Goal: Task Accomplishment & Management: Complete application form

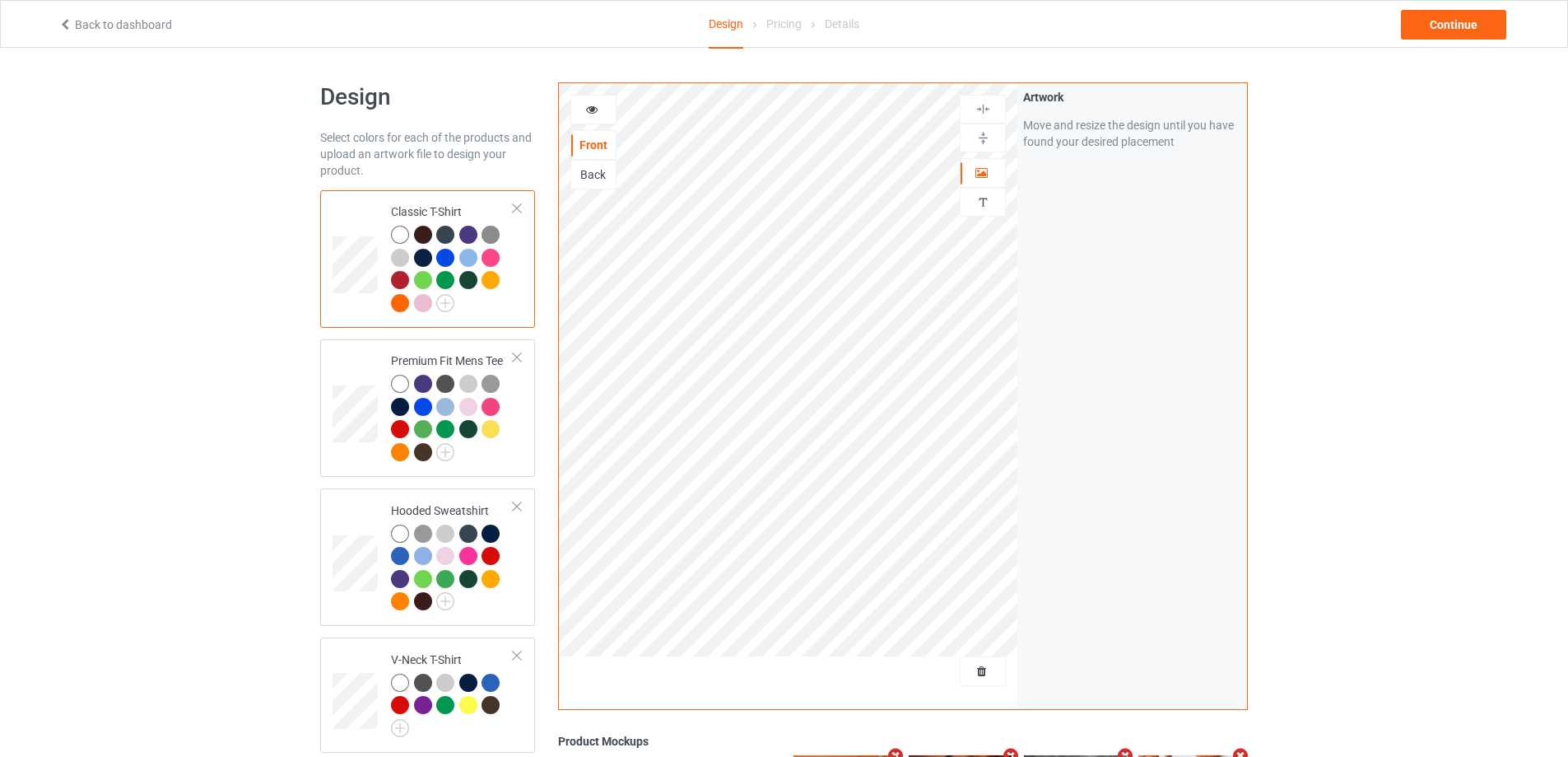
click at [990, 681] on div at bounding box center [982, 671] width 46 height 30
click at [988, 668] on span "Delete all designs" at bounding box center [945, 671] width 87 height 13
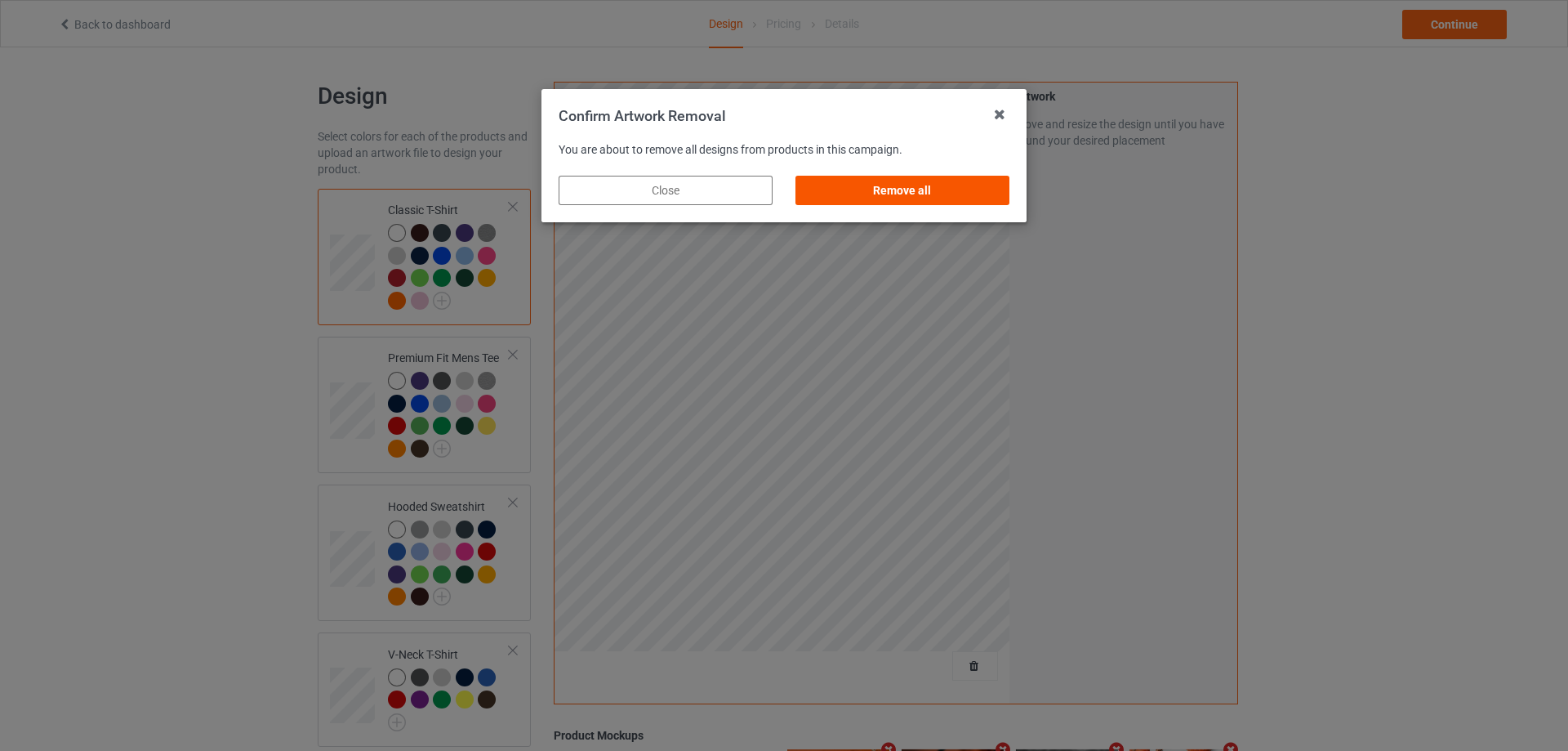
click at [926, 187] on div "Remove all" at bounding box center [902, 190] width 214 height 29
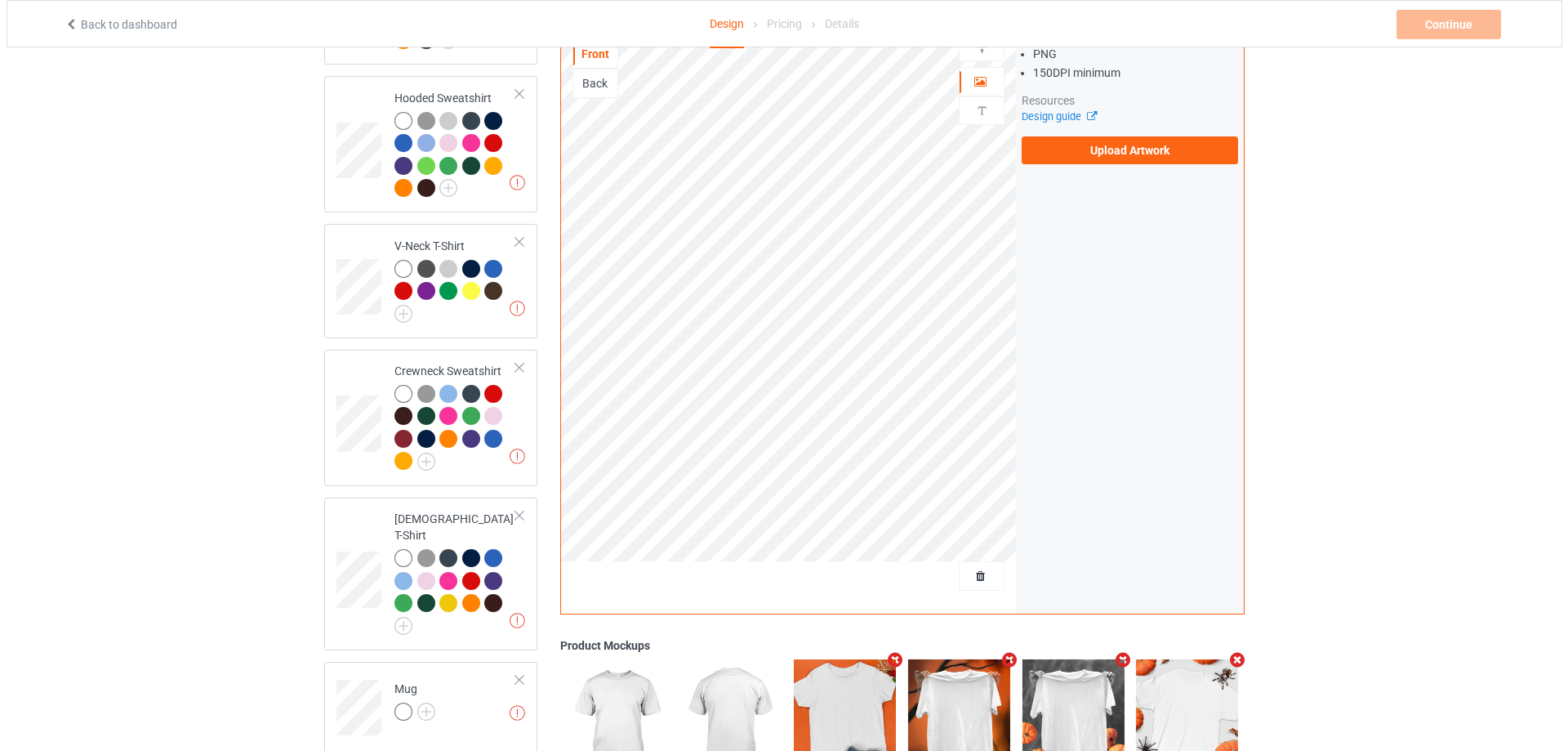
scroll to position [608, 0]
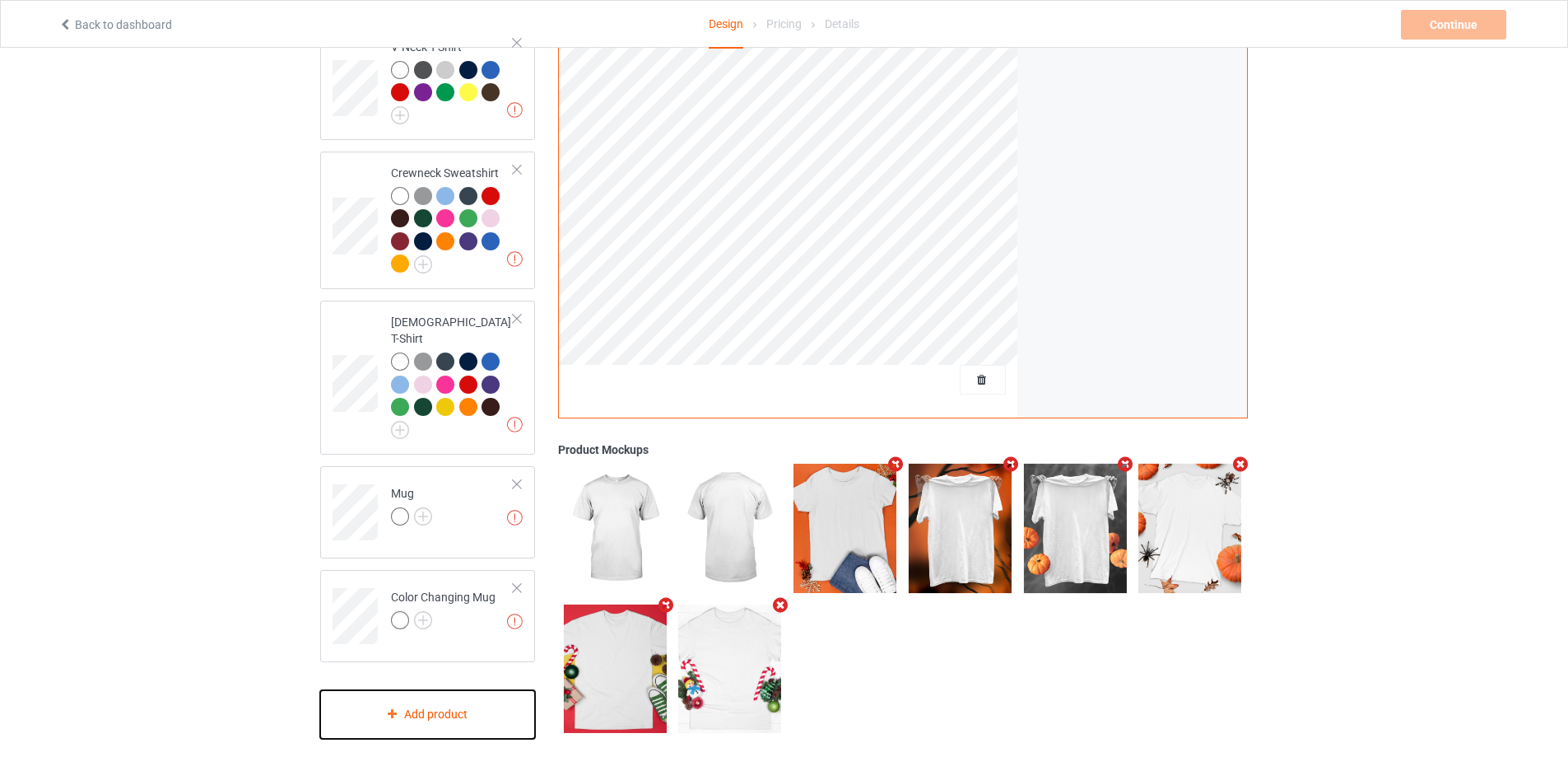
click at [469, 692] on div "Add product" at bounding box center [428, 714] width 215 height 48
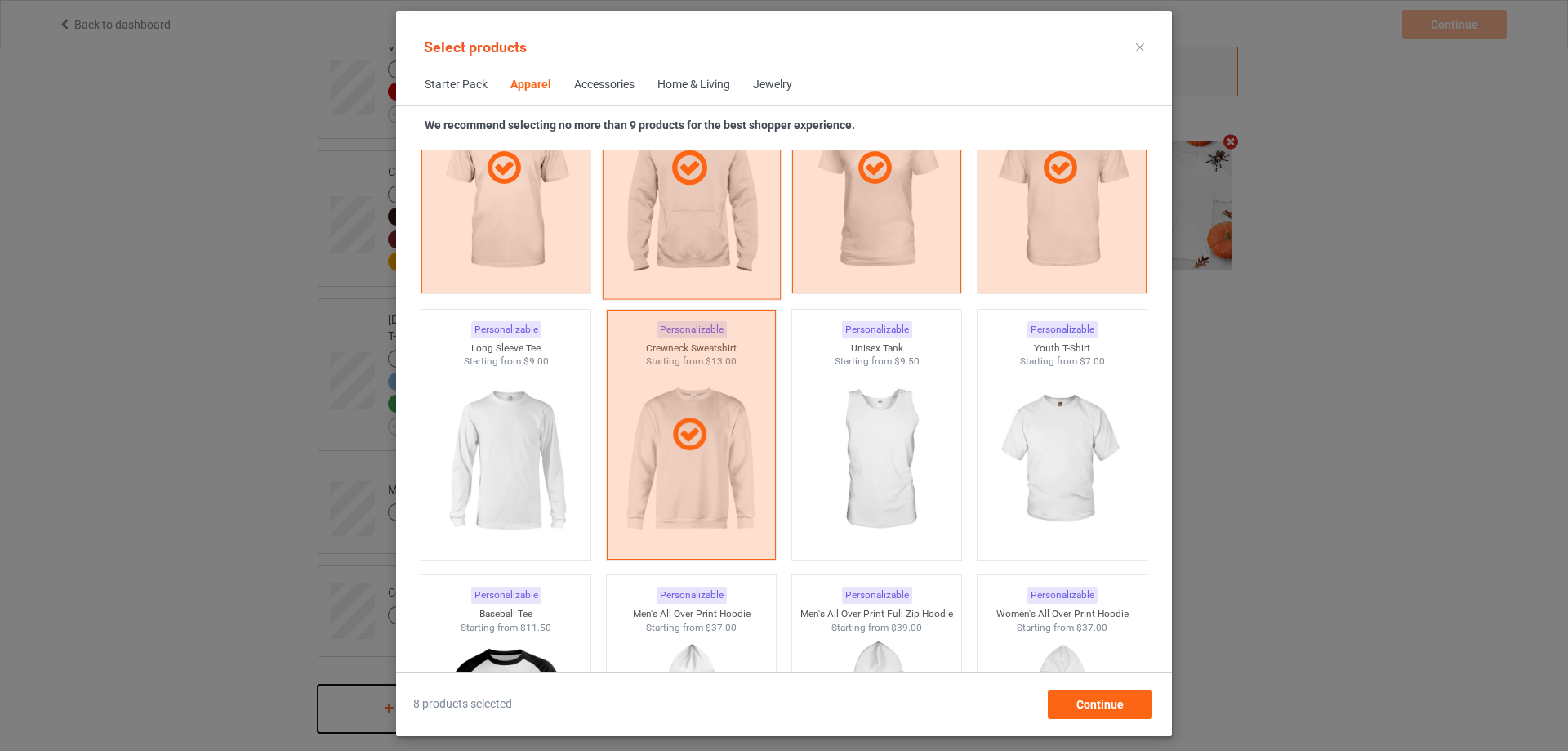
scroll to position [1262, 0]
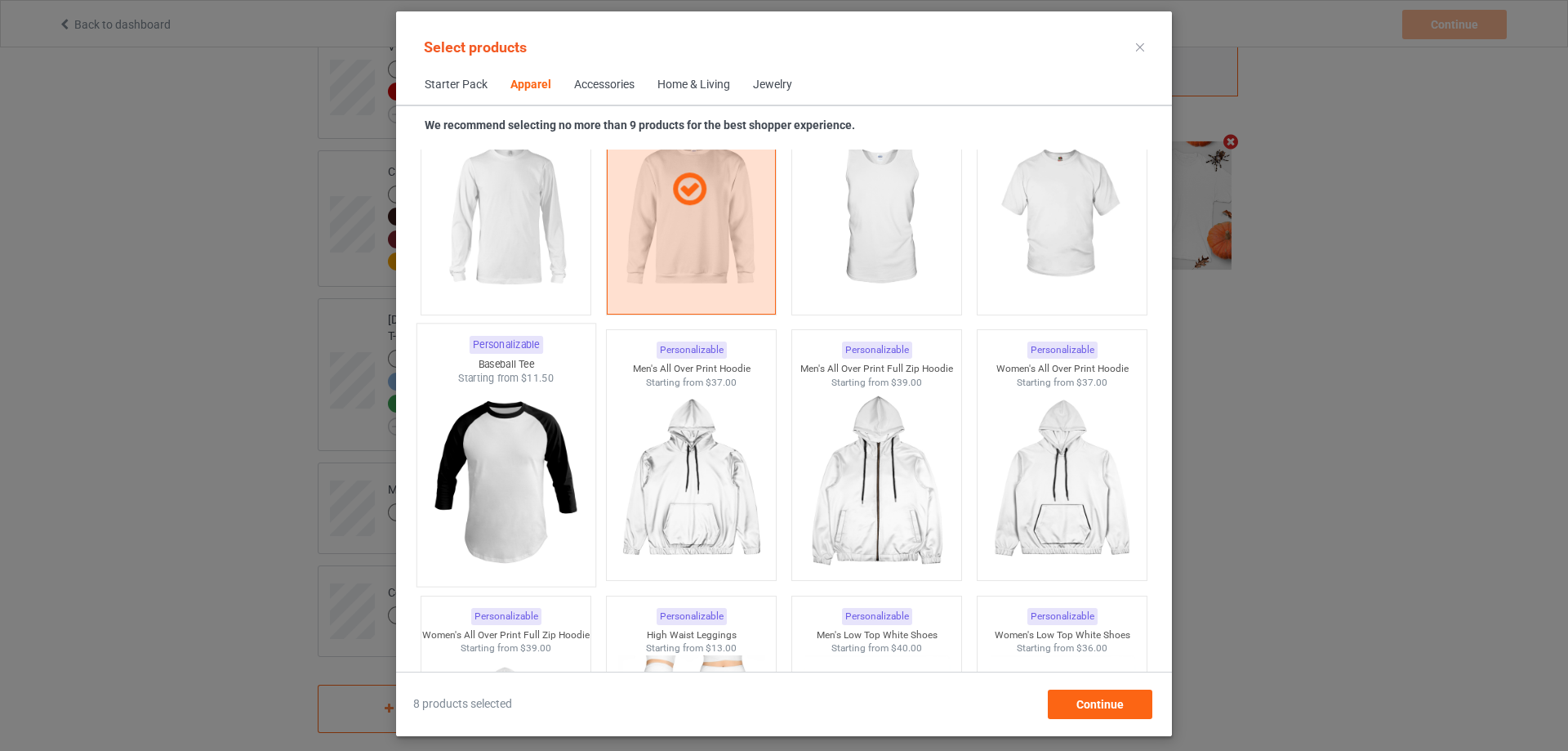
click at [479, 428] on img at bounding box center [505, 482] width 154 height 192
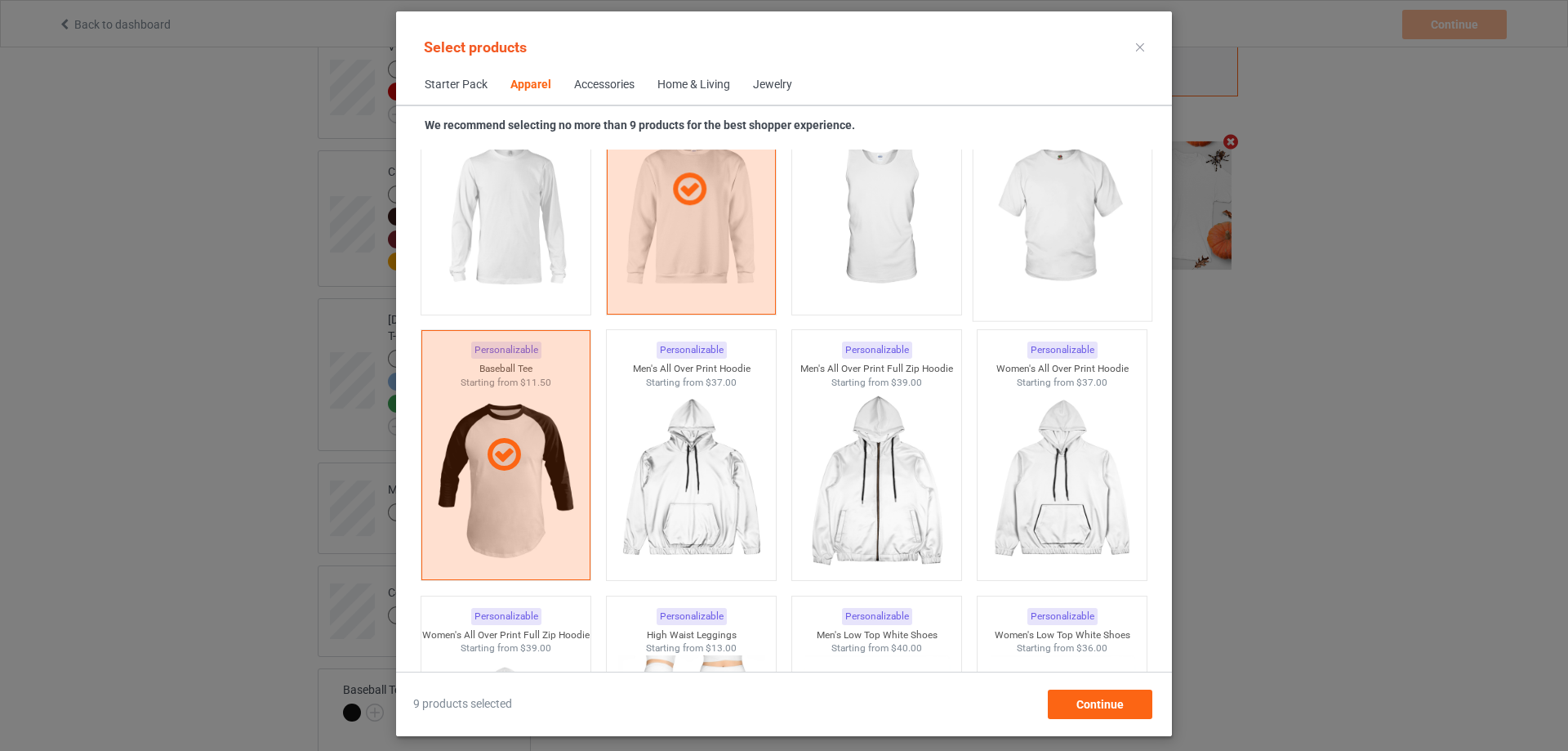
click at [1075, 199] on img at bounding box center [1062, 216] width 154 height 192
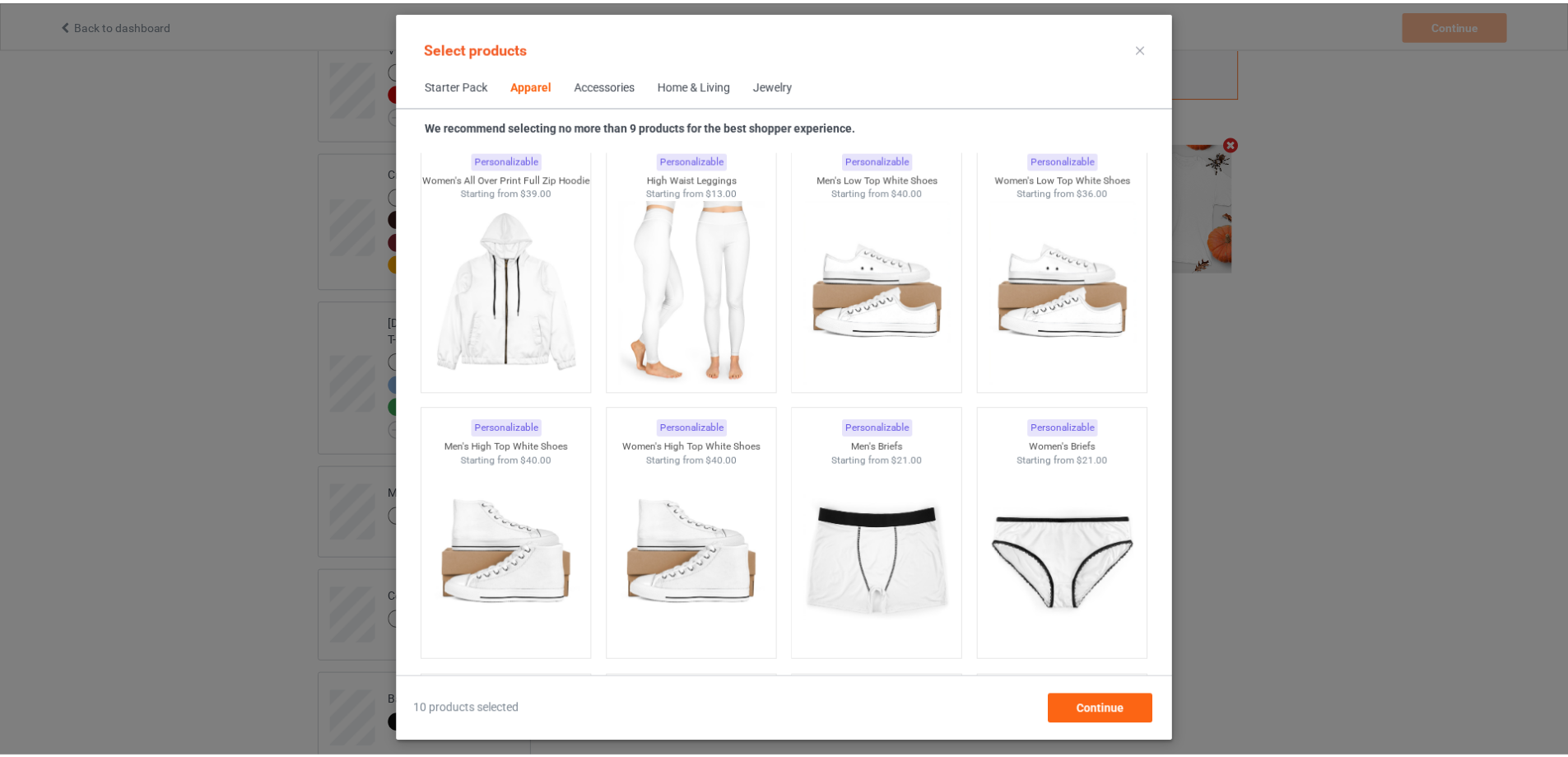
scroll to position [1767, 0]
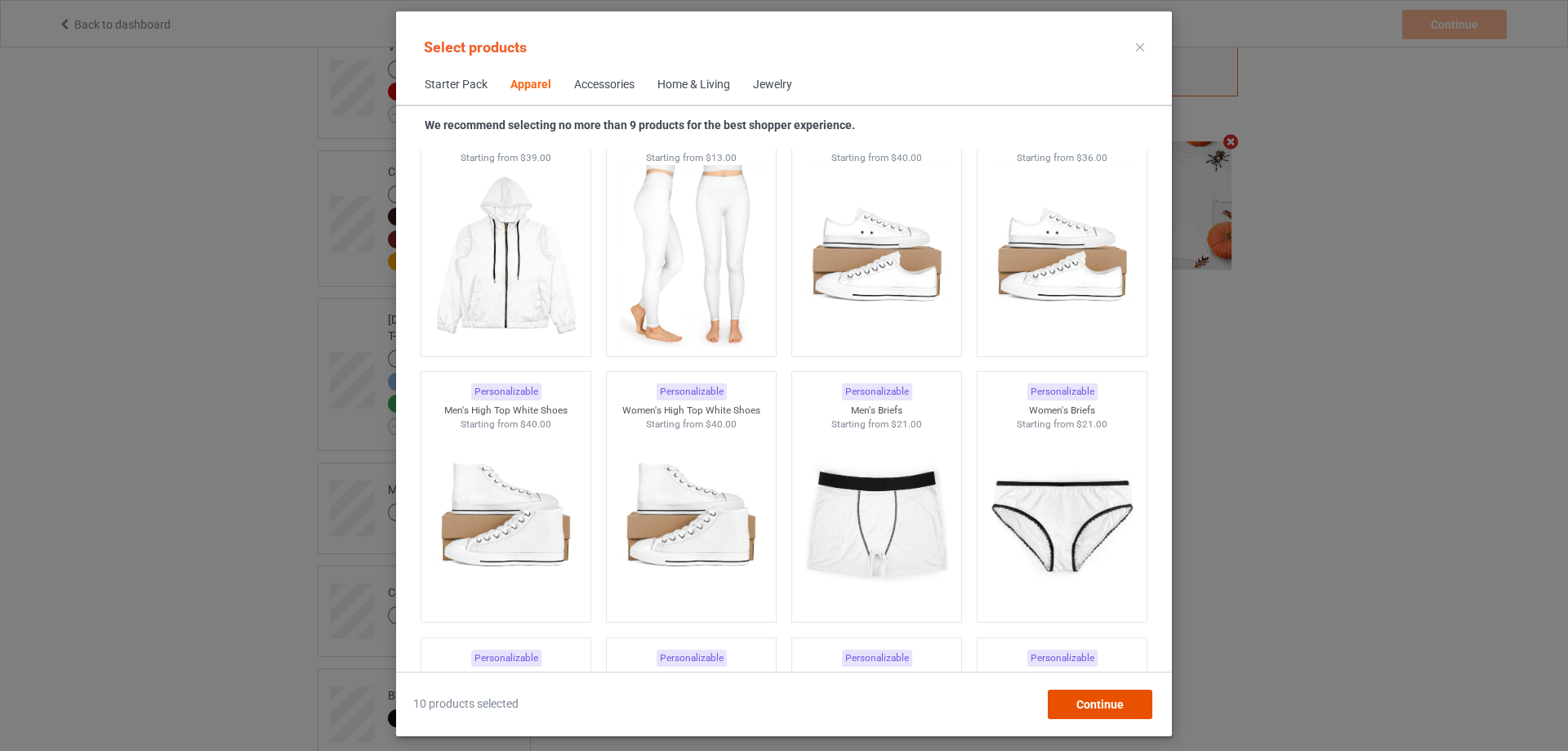
click at [1108, 699] on span "Continue" at bounding box center [1100, 704] width 47 height 13
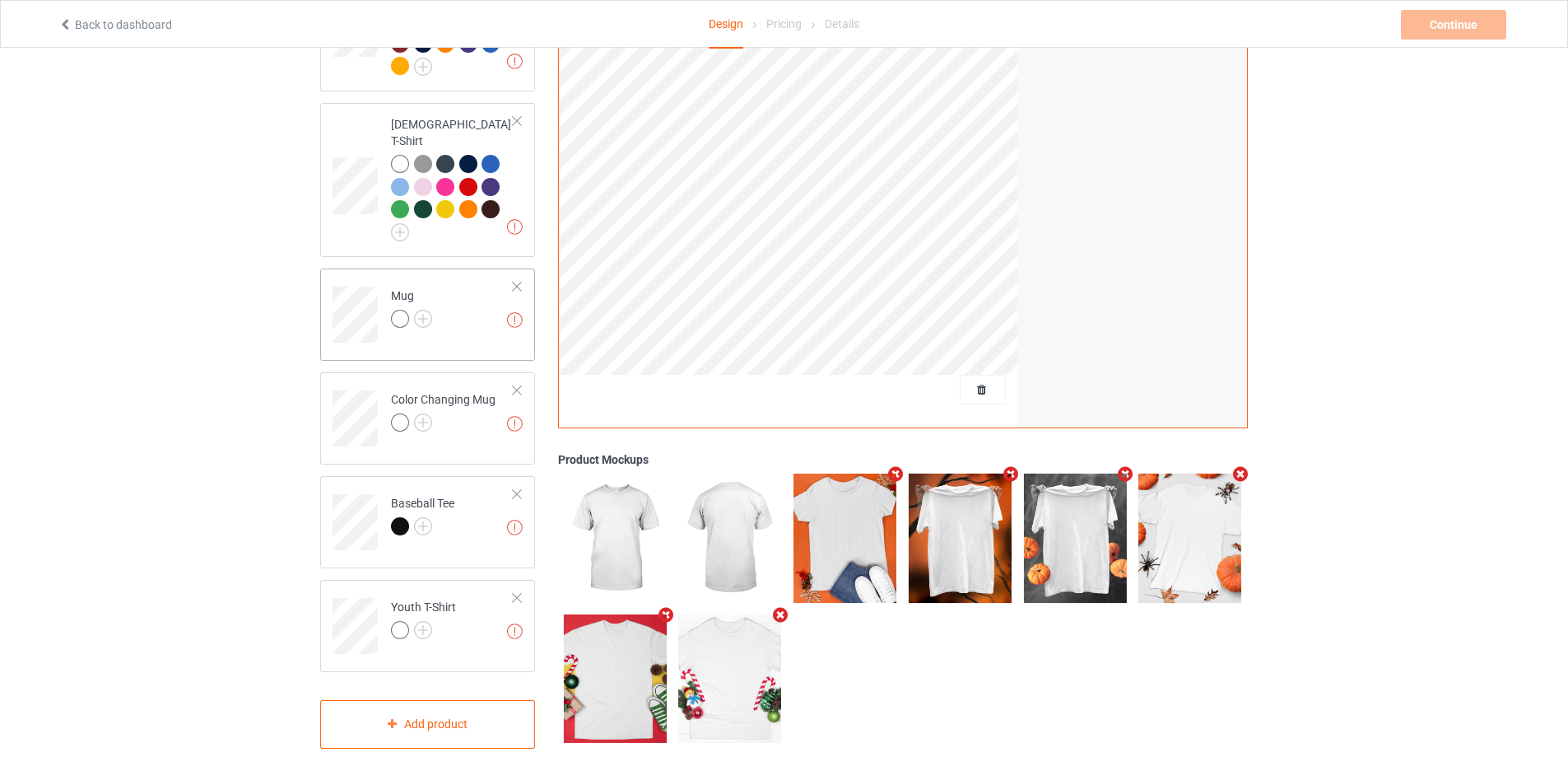
scroll to position [821, 0]
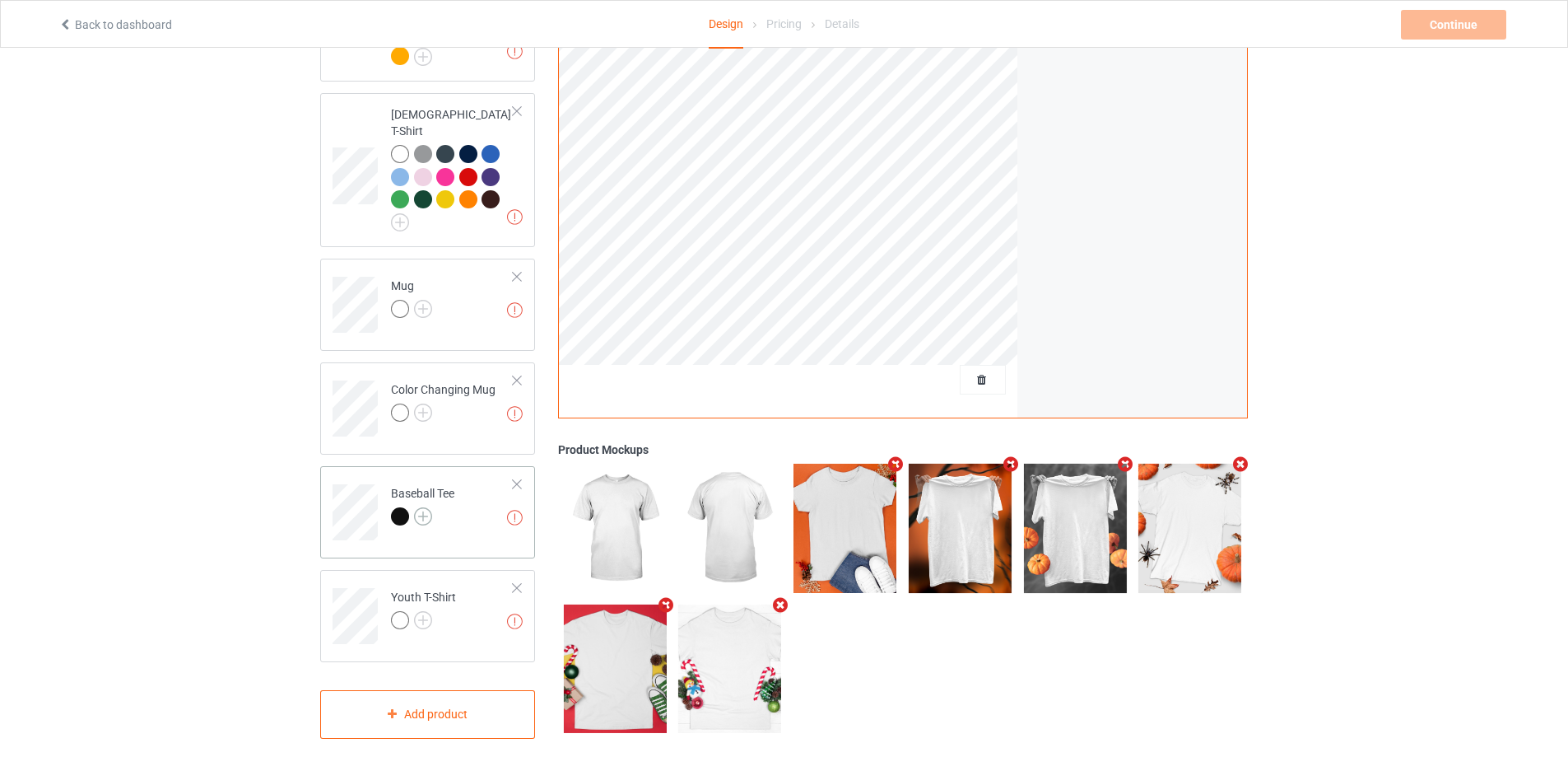
click at [427, 507] on img at bounding box center [423, 516] width 18 height 18
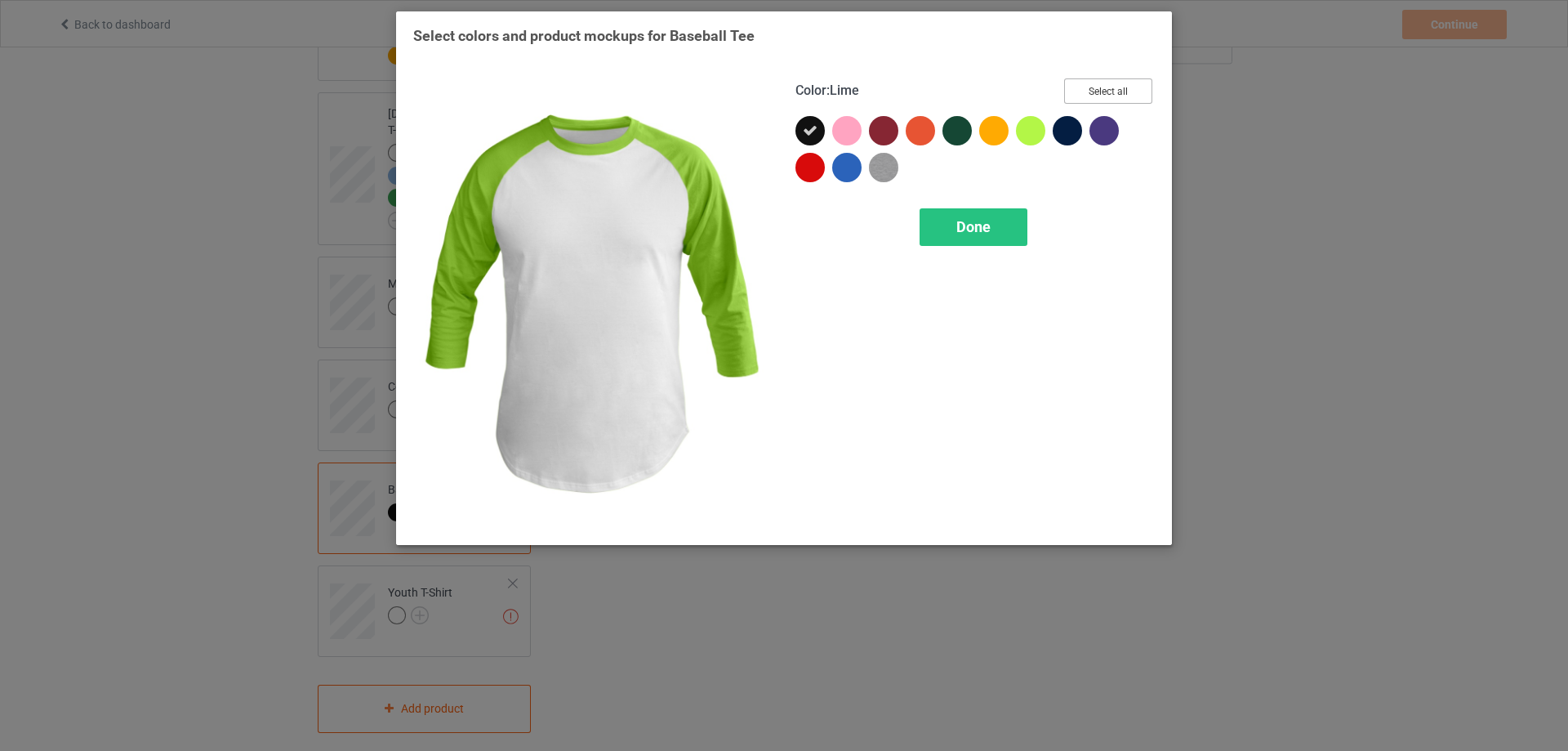
click at [1086, 82] on button "Select all" at bounding box center [1108, 91] width 88 height 25
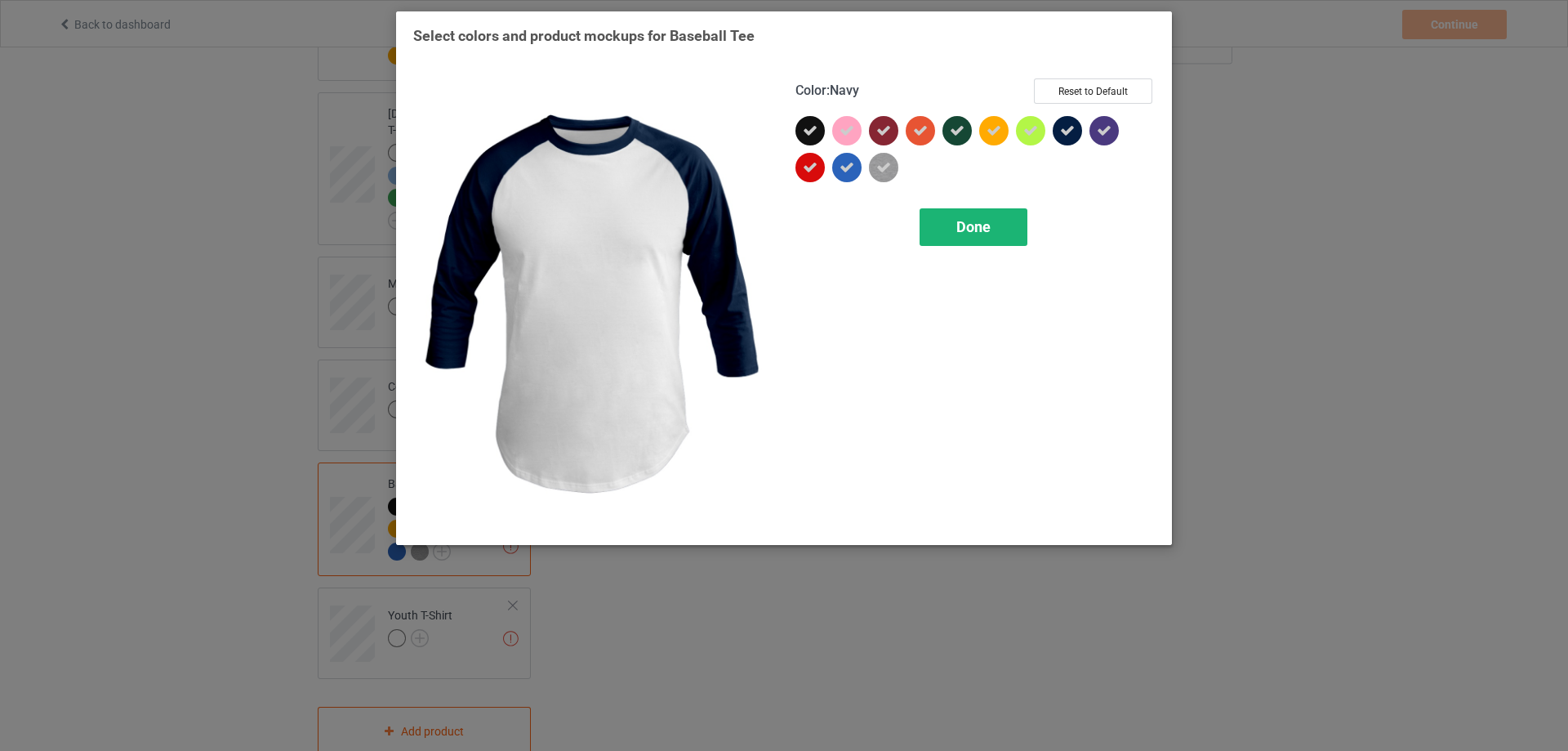
click at [992, 241] on div "Done" at bounding box center [973, 227] width 107 height 37
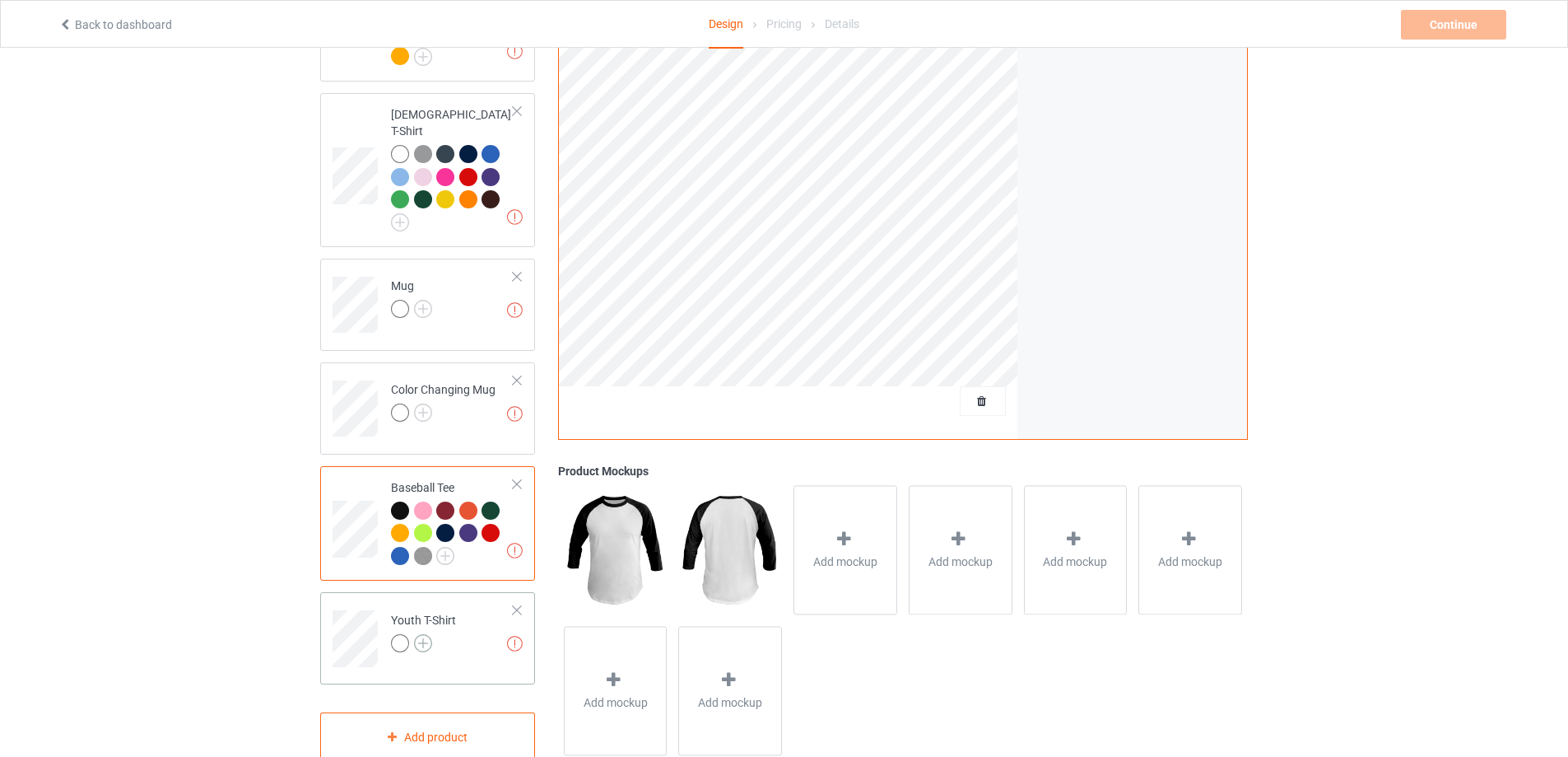
click at [425, 634] on img at bounding box center [423, 643] width 18 height 18
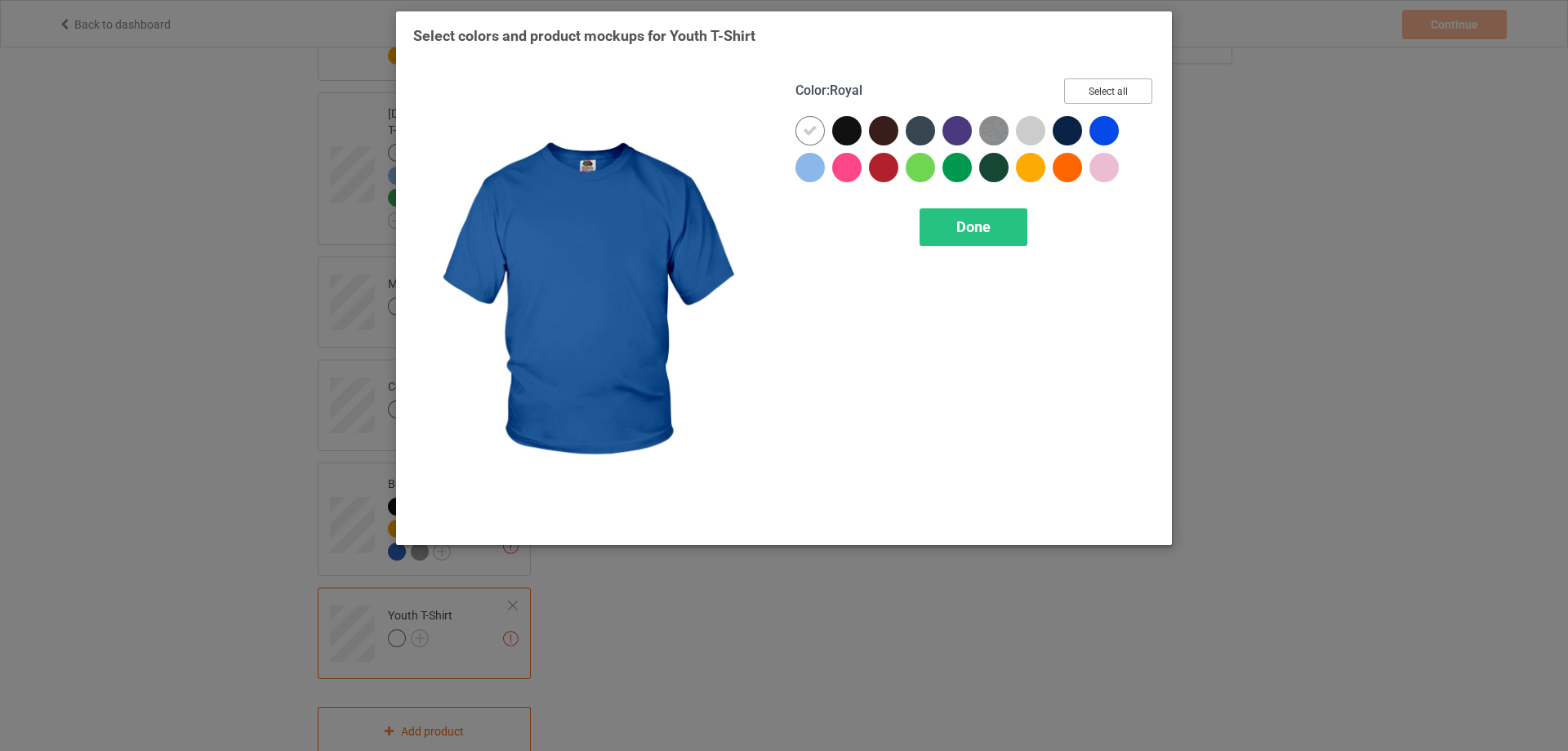
click at [1107, 81] on button "Select all" at bounding box center [1108, 91] width 88 height 25
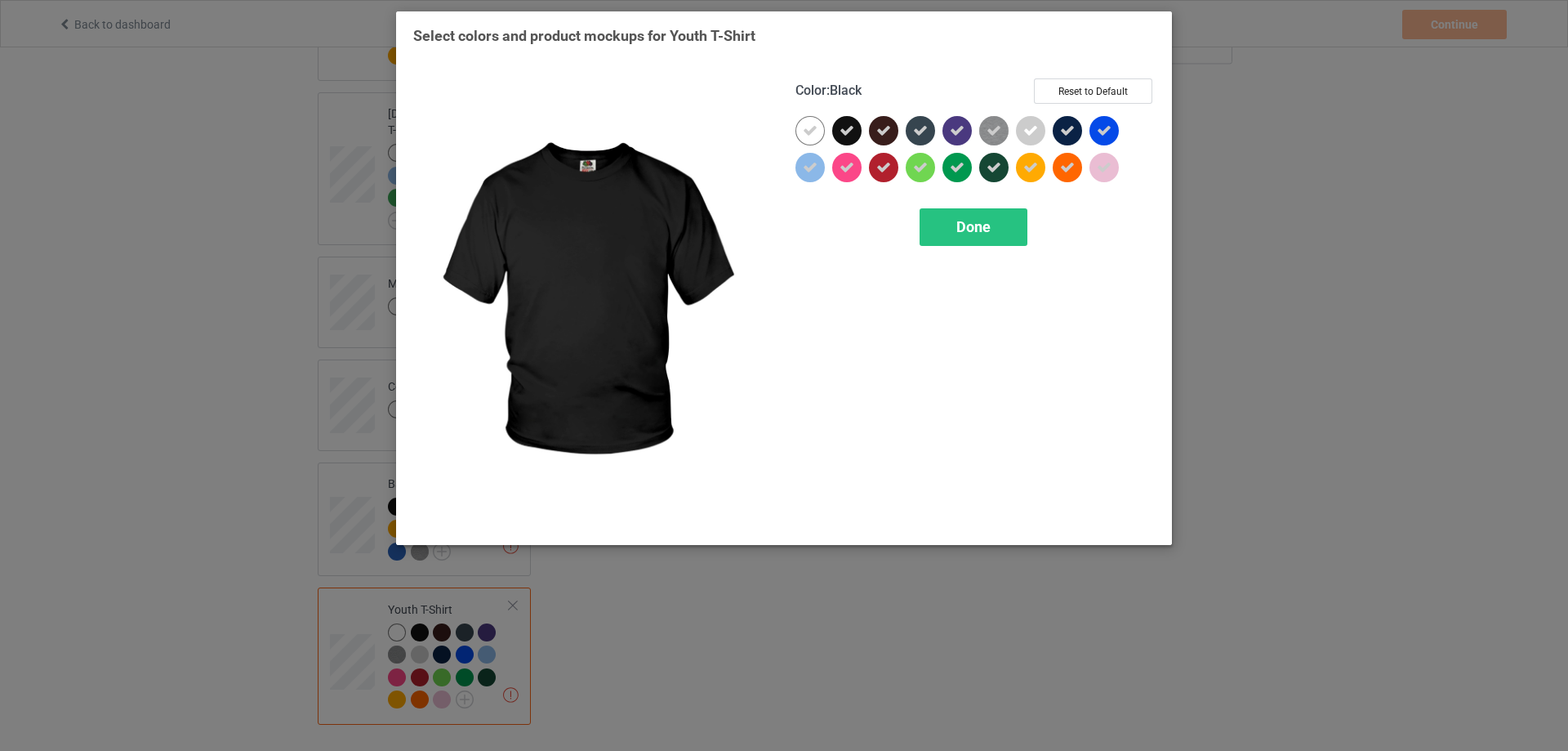
click at [855, 127] on div at bounding box center [847, 131] width 29 height 29
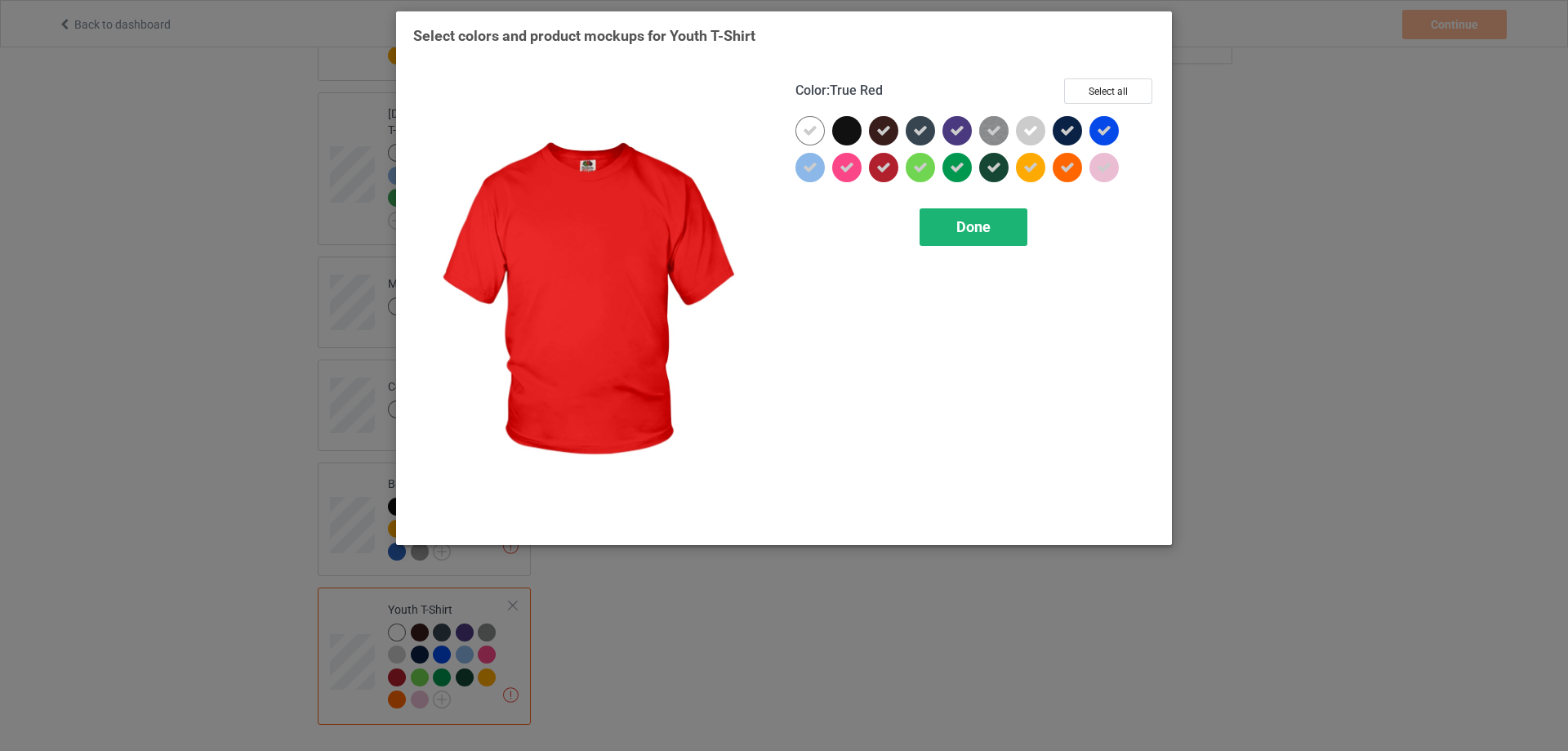
click at [956, 225] on span "Done" at bounding box center [973, 226] width 35 height 17
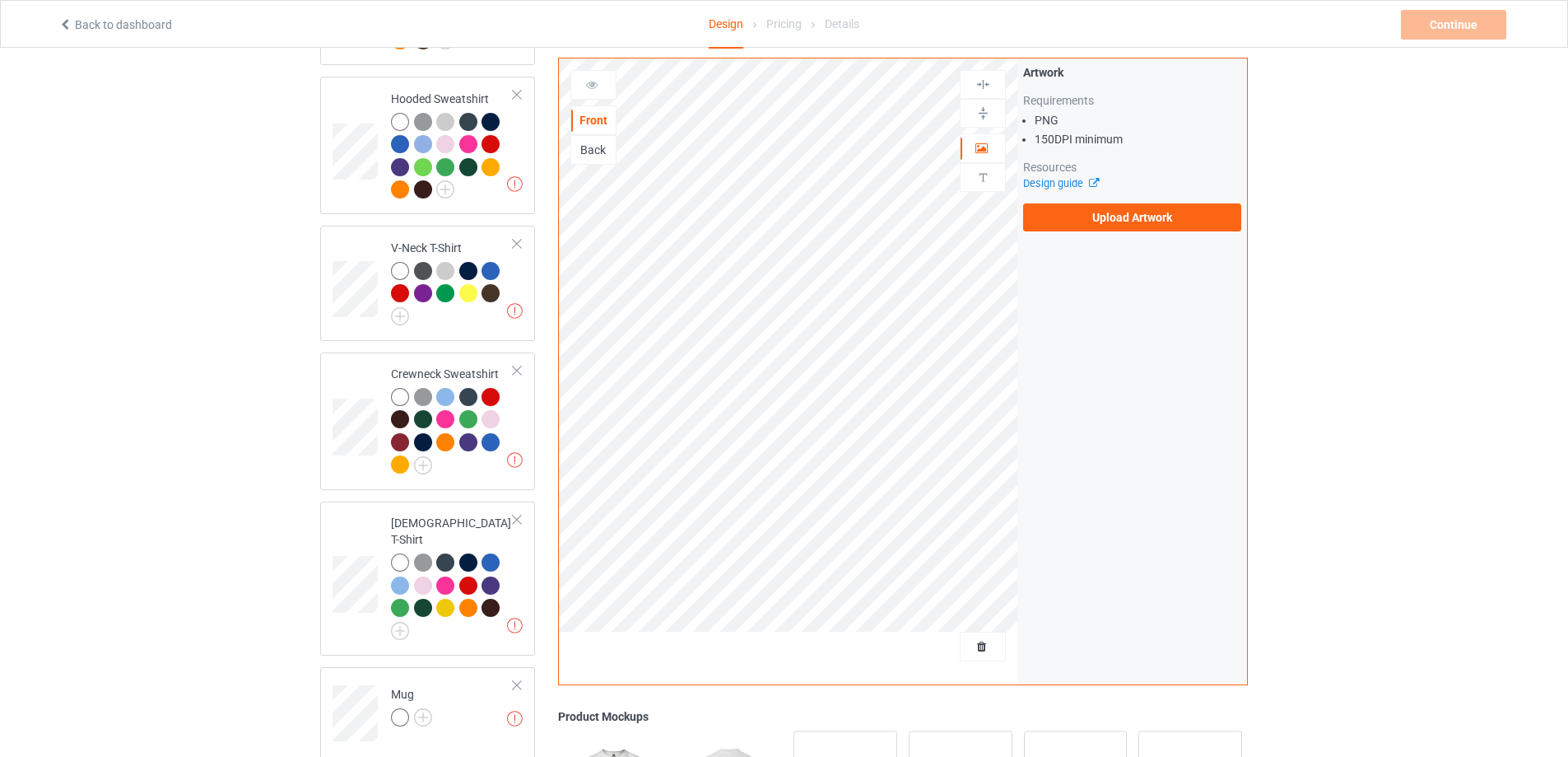
scroll to position [409, 0]
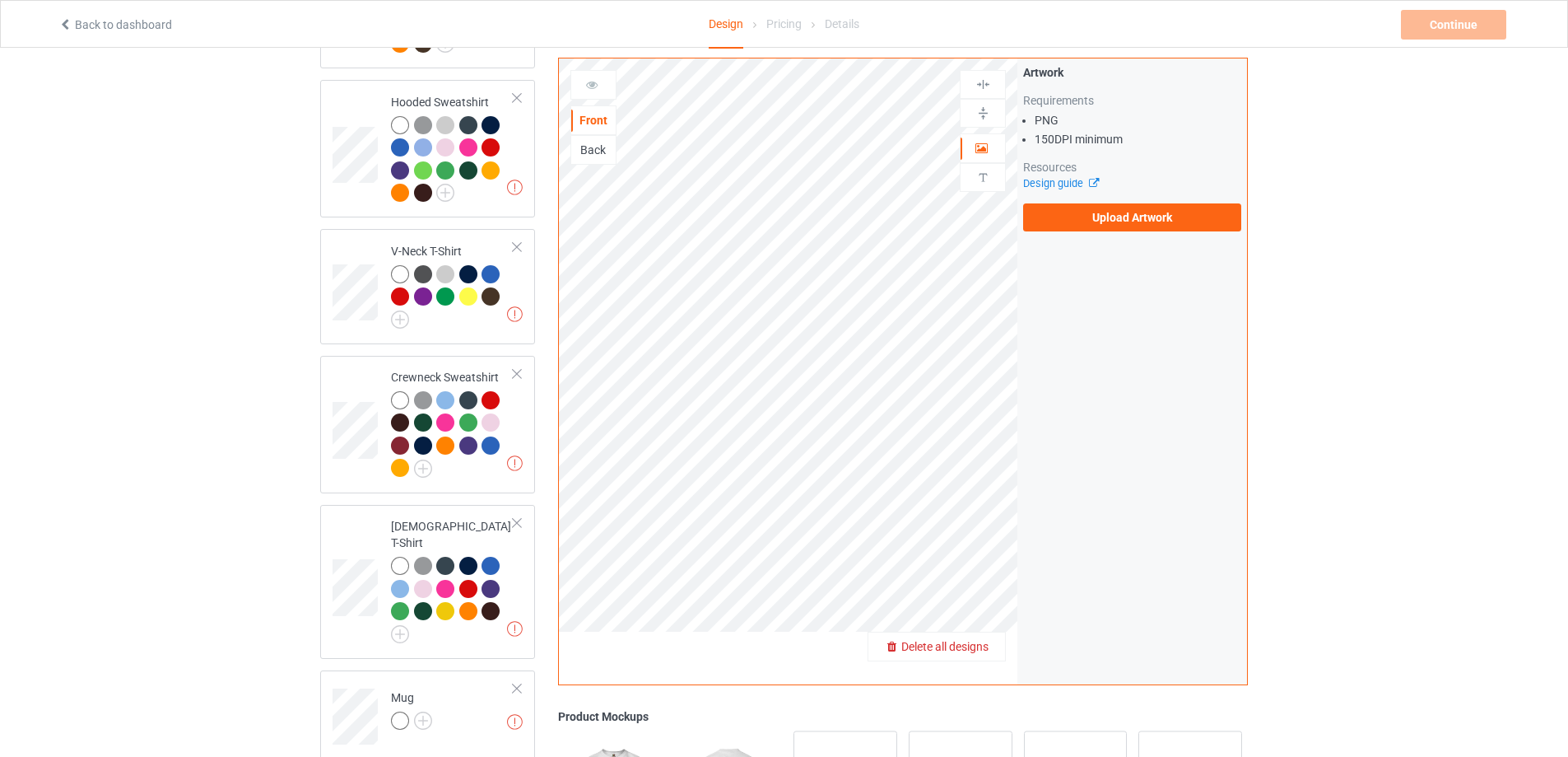
click at [994, 645] on div "Delete all designs" at bounding box center [937, 646] width 137 height 16
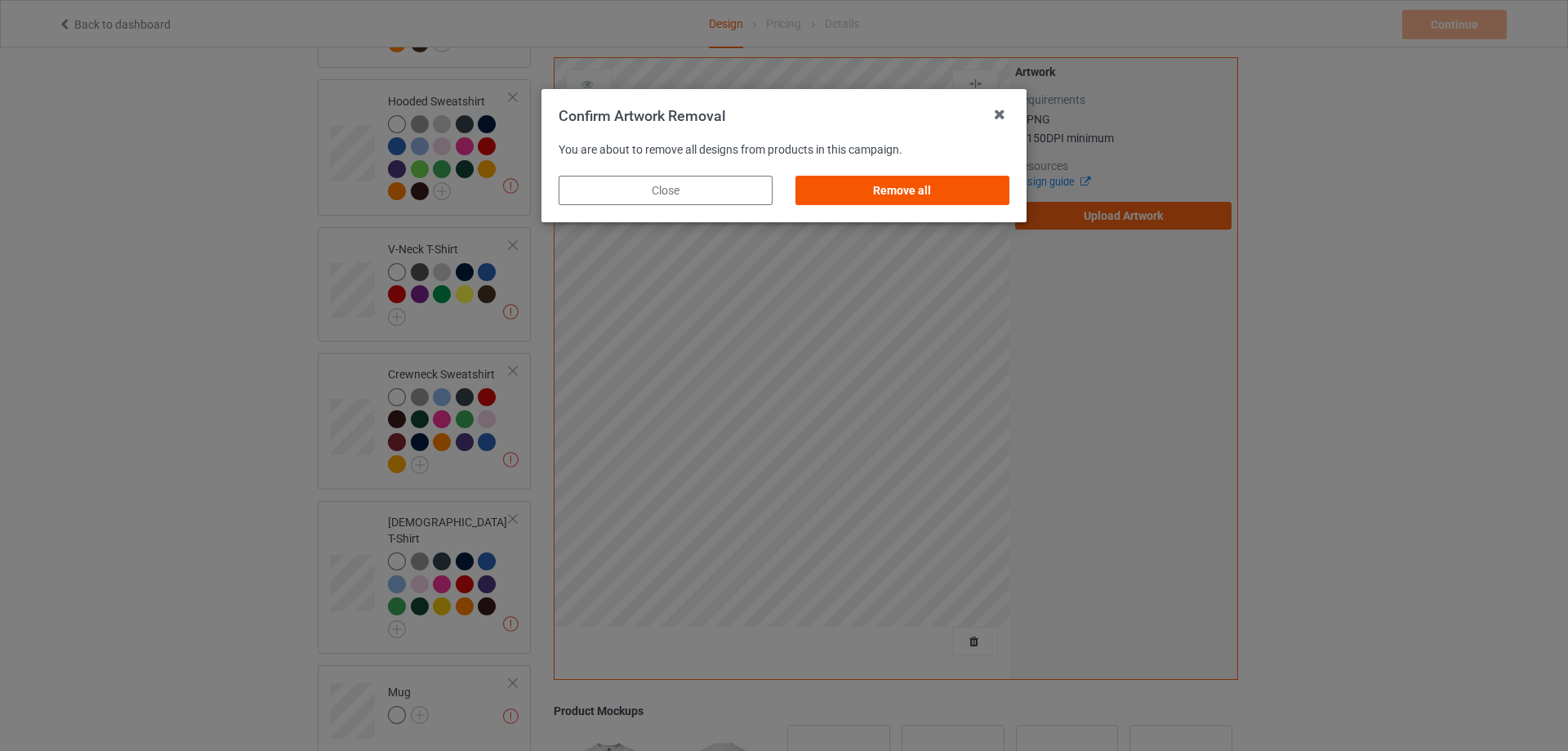
click at [935, 191] on div "Remove all" at bounding box center [902, 190] width 214 height 29
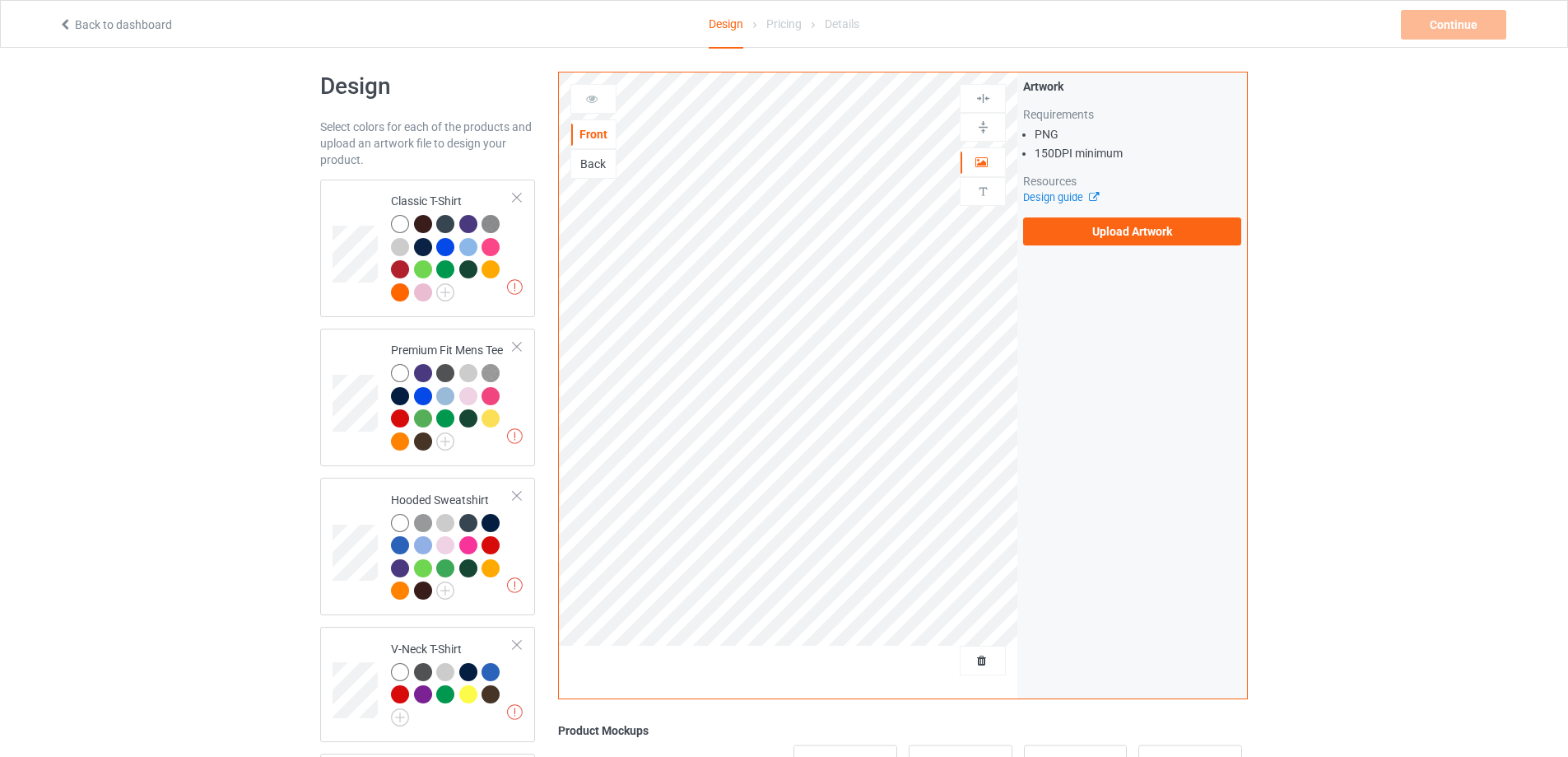
scroll to position [0, 0]
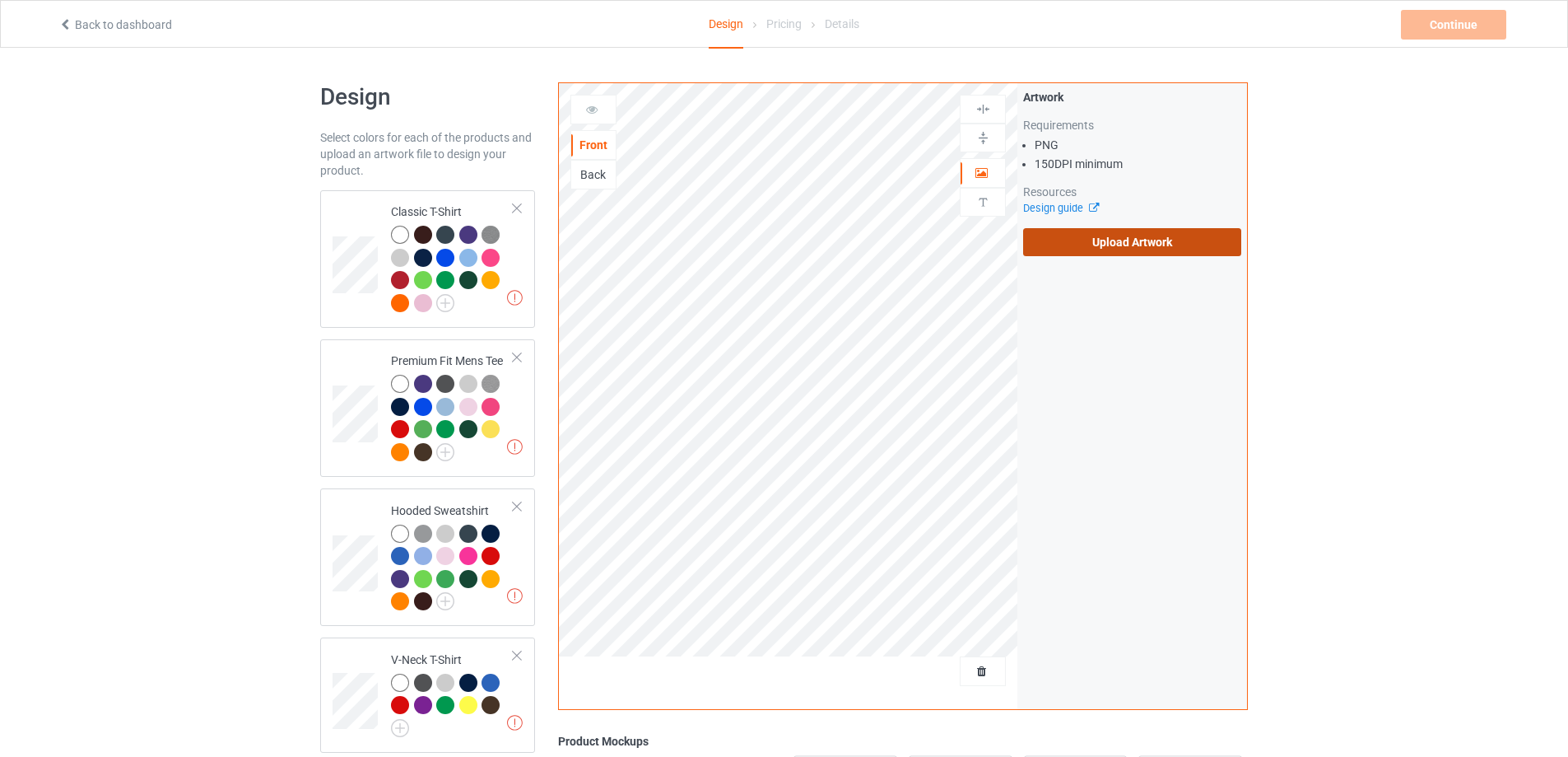
click at [1136, 246] on label "Upload Artwork" at bounding box center [1133, 242] width 218 height 28
click at [0, 0] on input "Upload Artwork" at bounding box center [0, 0] width 0 height 0
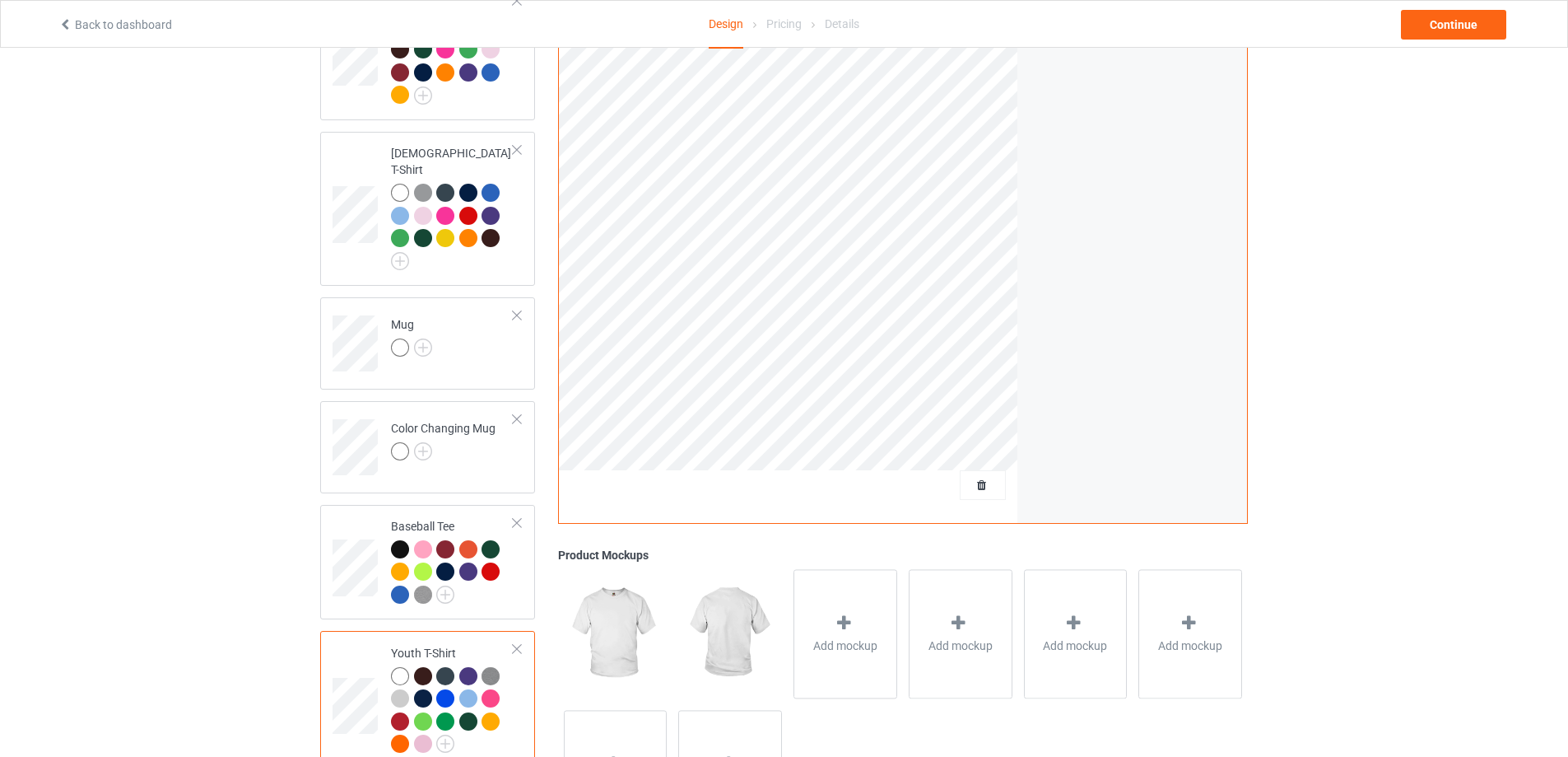
scroll to position [823, 0]
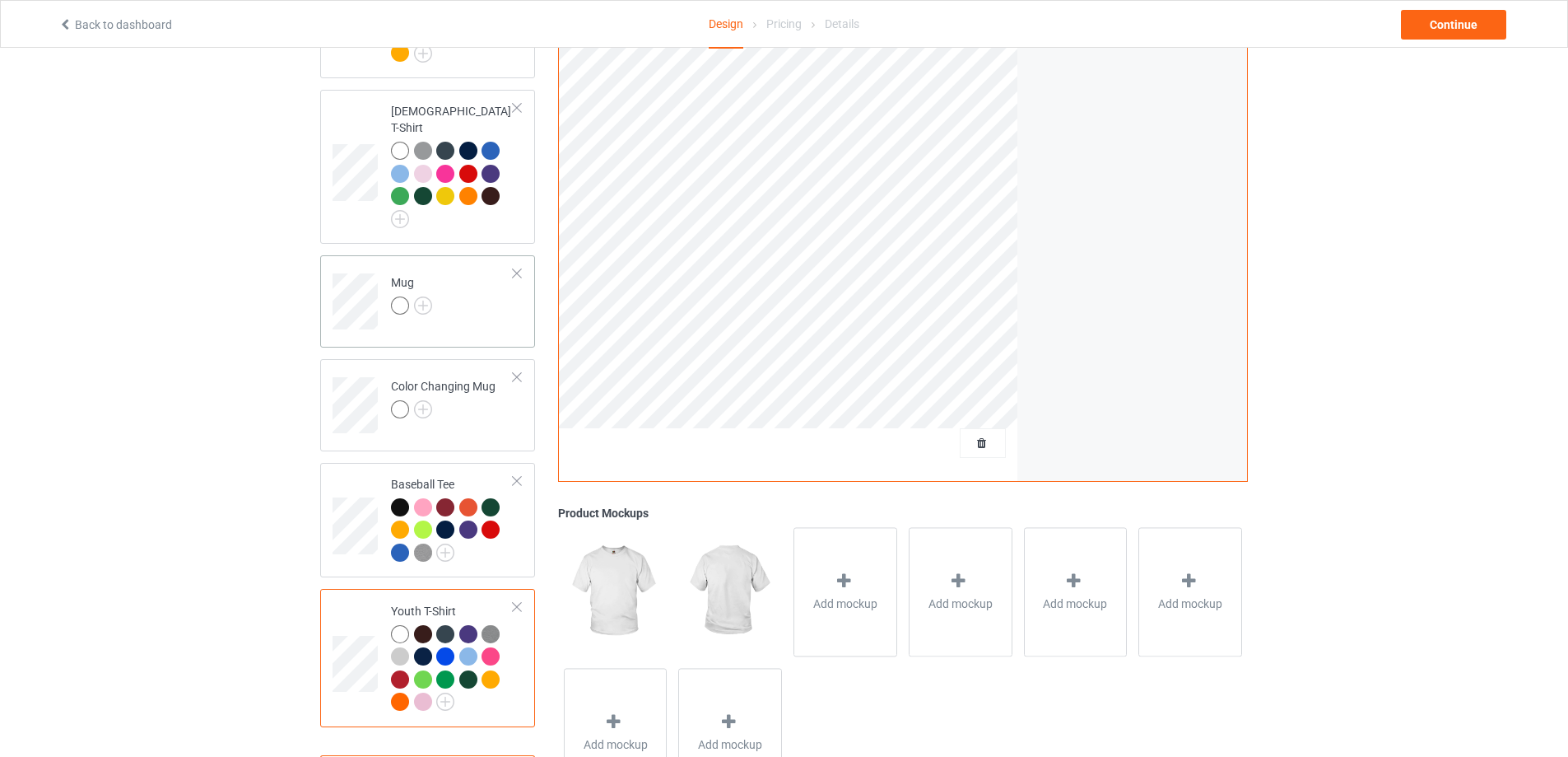
click at [510, 292] on td "Mug" at bounding box center [452, 296] width 141 height 68
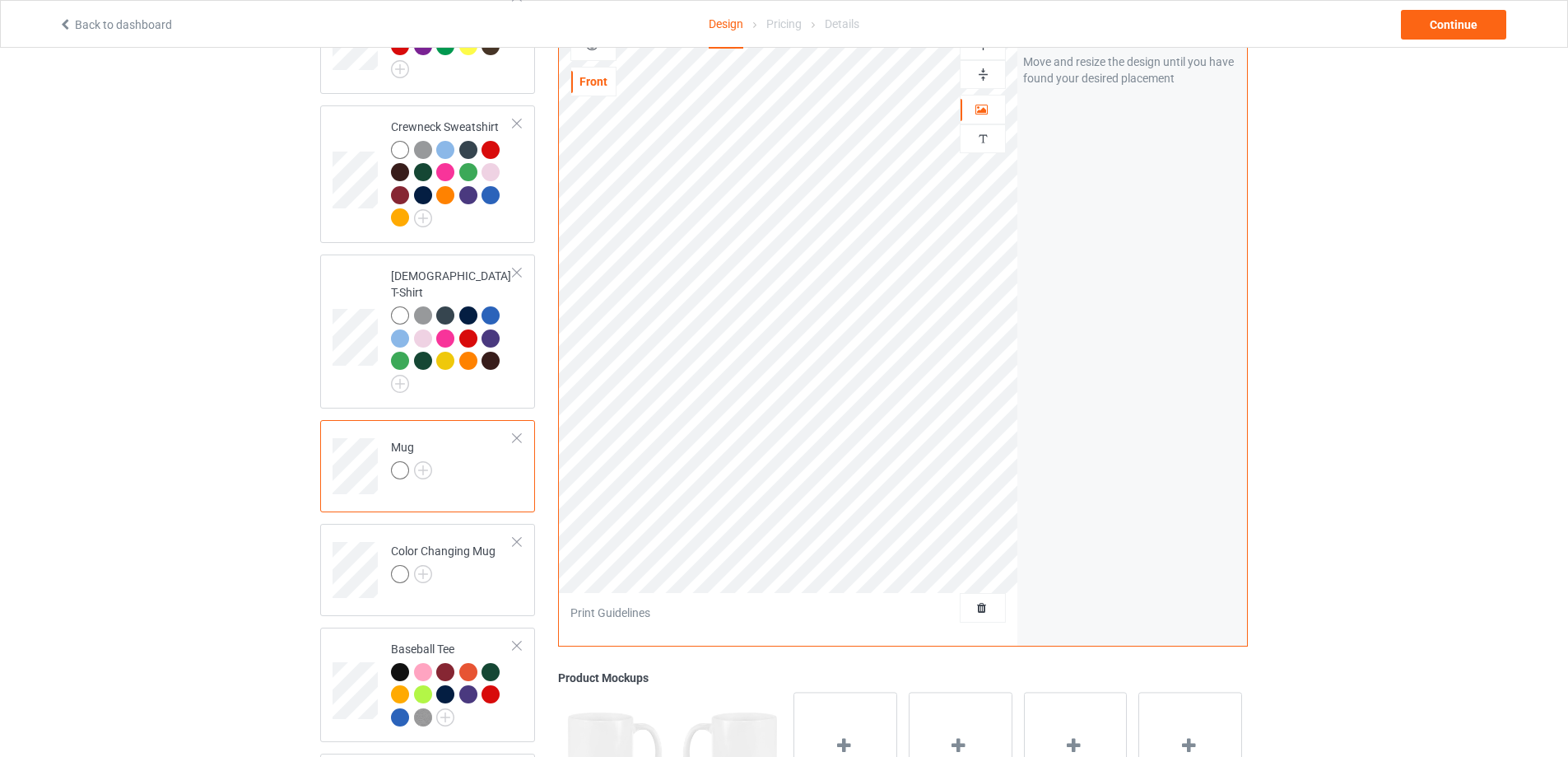
click at [987, 66] on img at bounding box center [982, 73] width 15 height 15
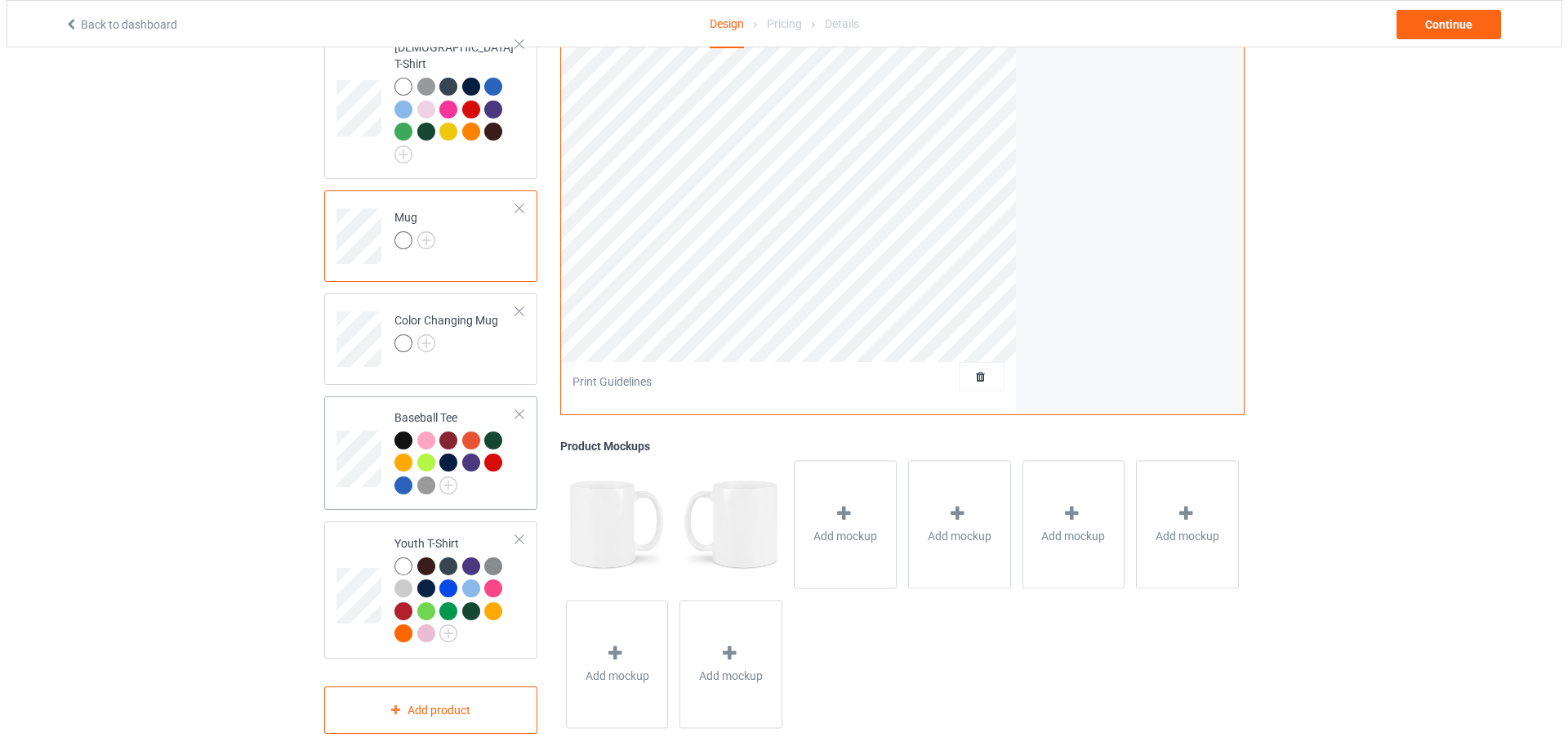
scroll to position [881, 0]
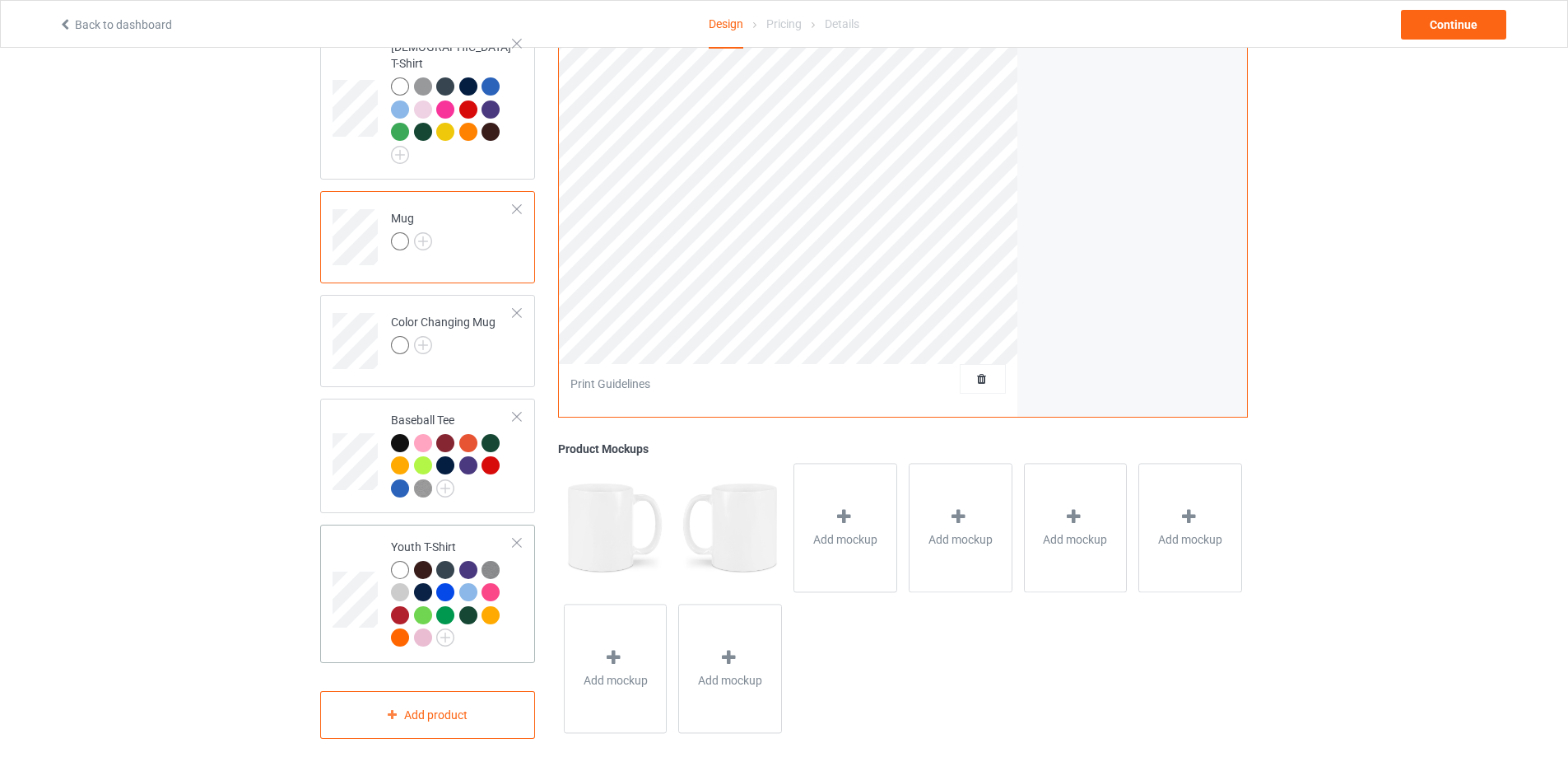
click at [352, 542] on td at bounding box center [356, 593] width 49 height 125
click at [861, 531] on span "Add mockup" at bounding box center [845, 539] width 64 height 16
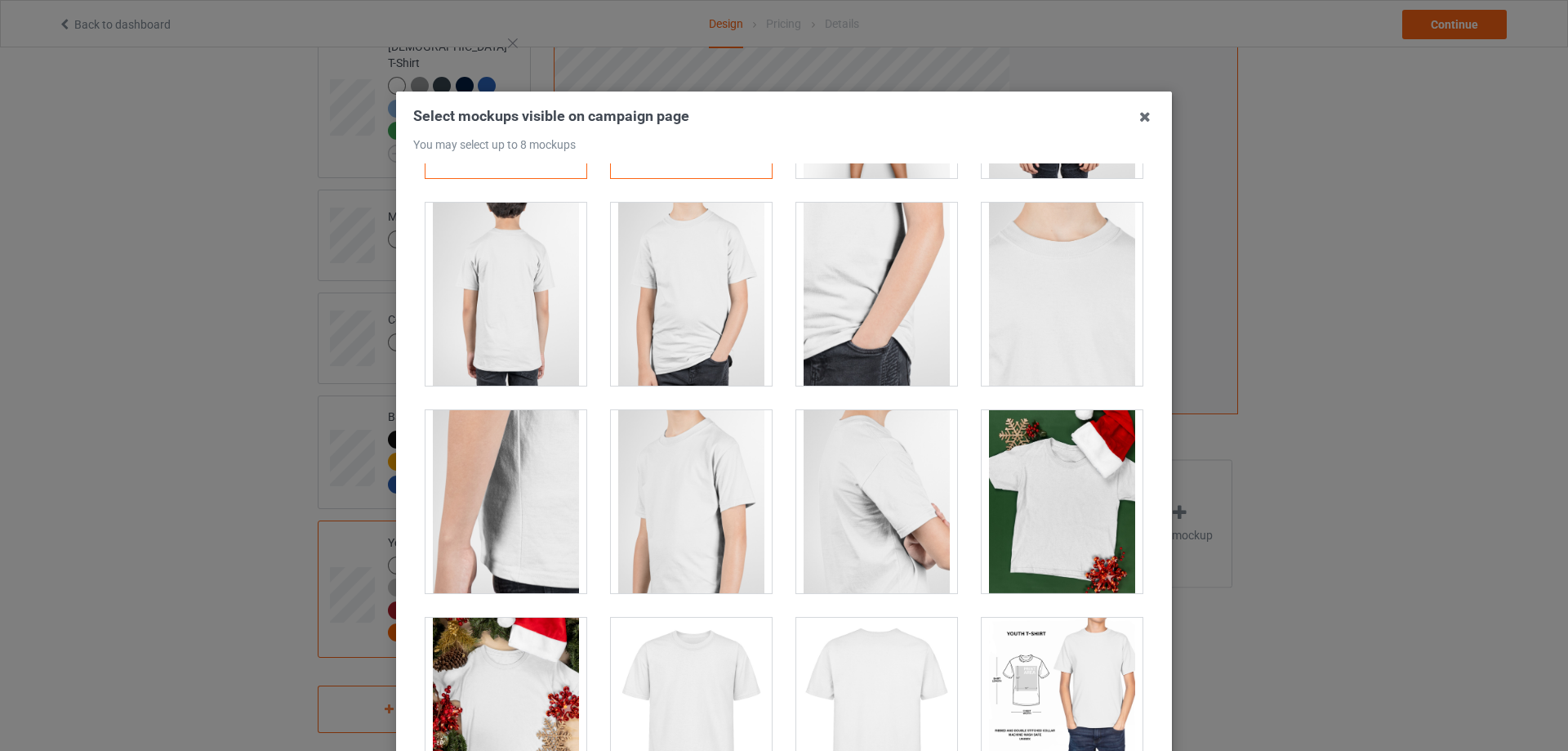
scroll to position [491, 0]
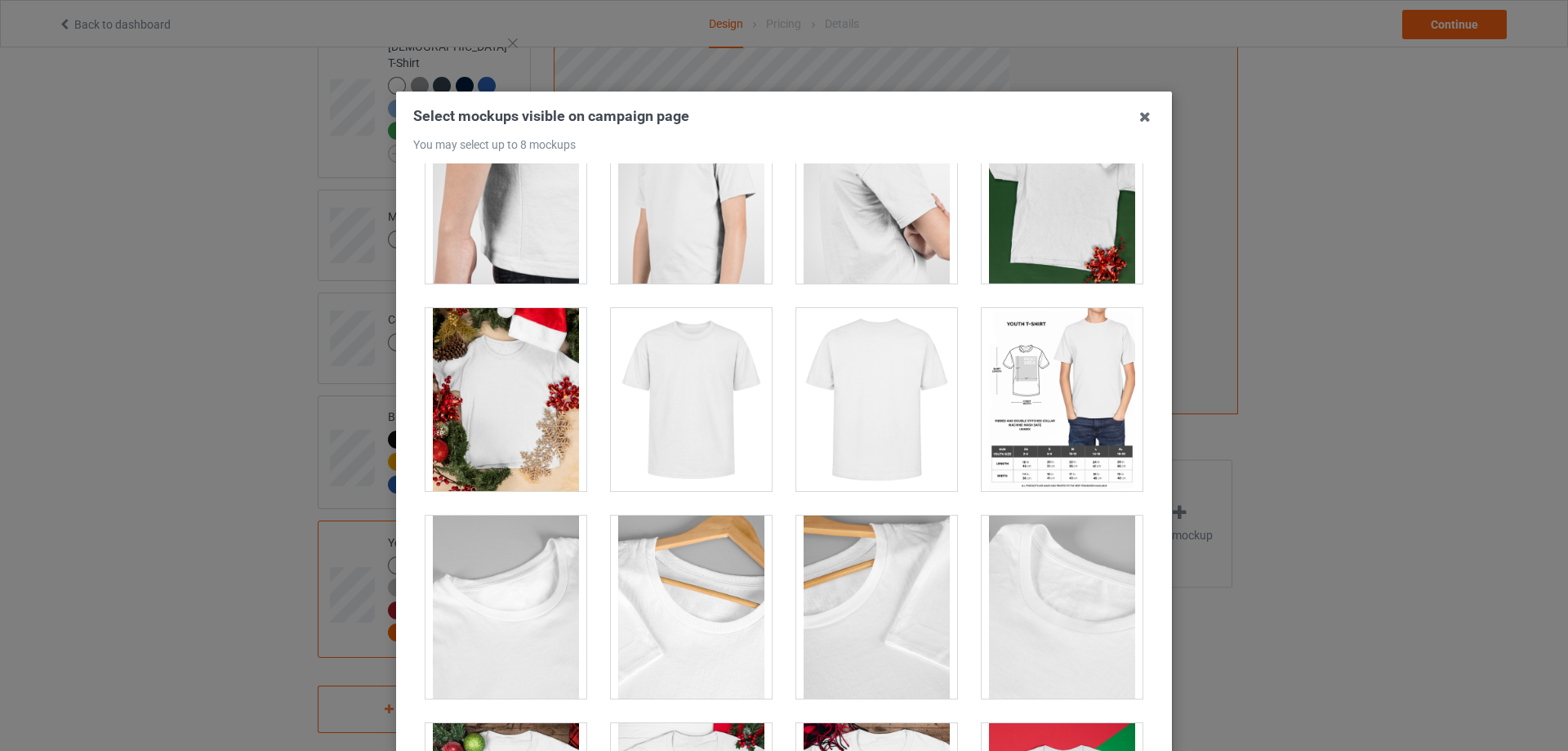
click at [1051, 260] on div at bounding box center [1062, 192] width 161 height 183
click at [511, 421] on div at bounding box center [505, 400] width 161 height 183
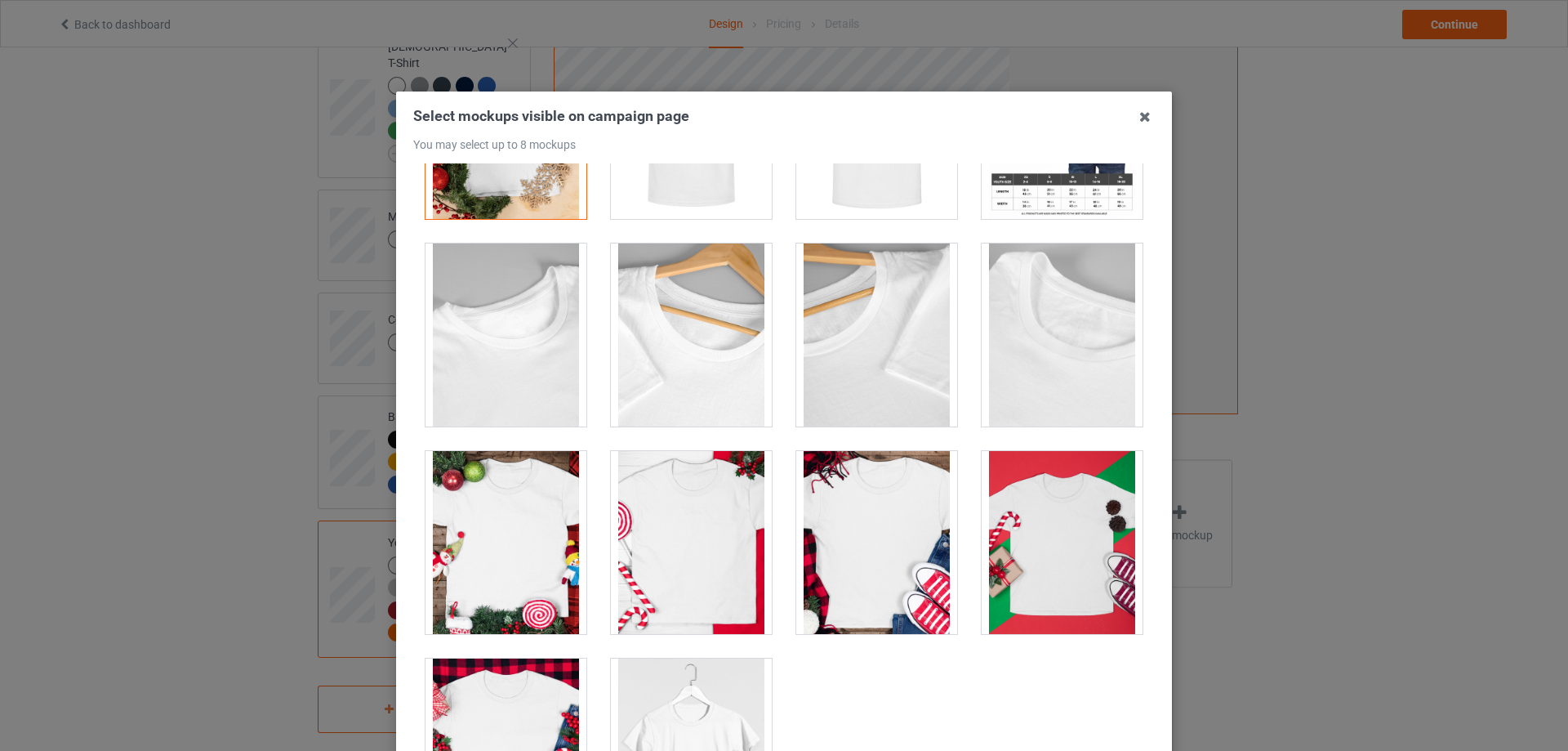
scroll to position [852, 0]
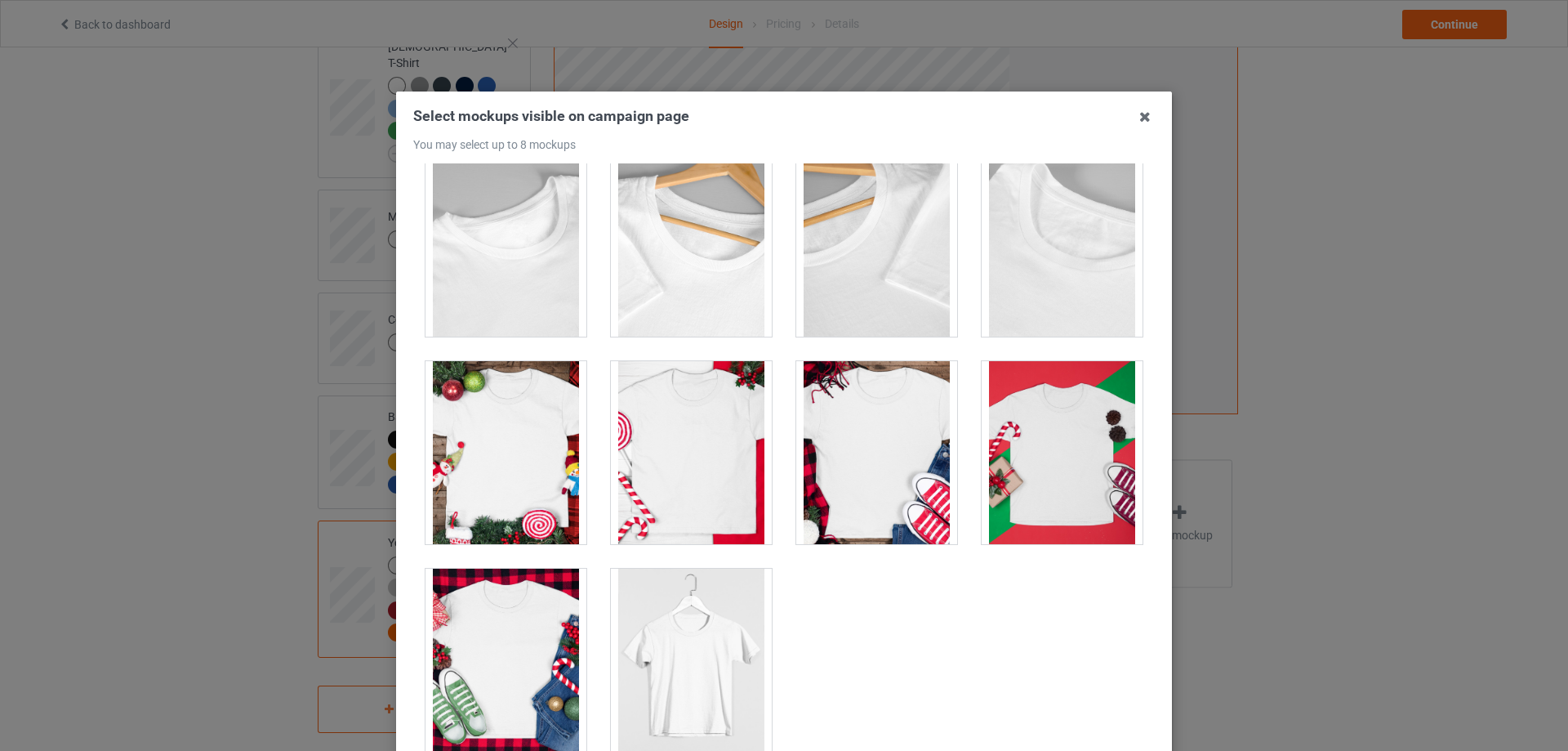
click at [533, 435] on div at bounding box center [505, 452] width 161 height 183
click at [681, 451] on div at bounding box center [691, 452] width 161 height 183
click at [846, 454] on div at bounding box center [876, 452] width 161 height 183
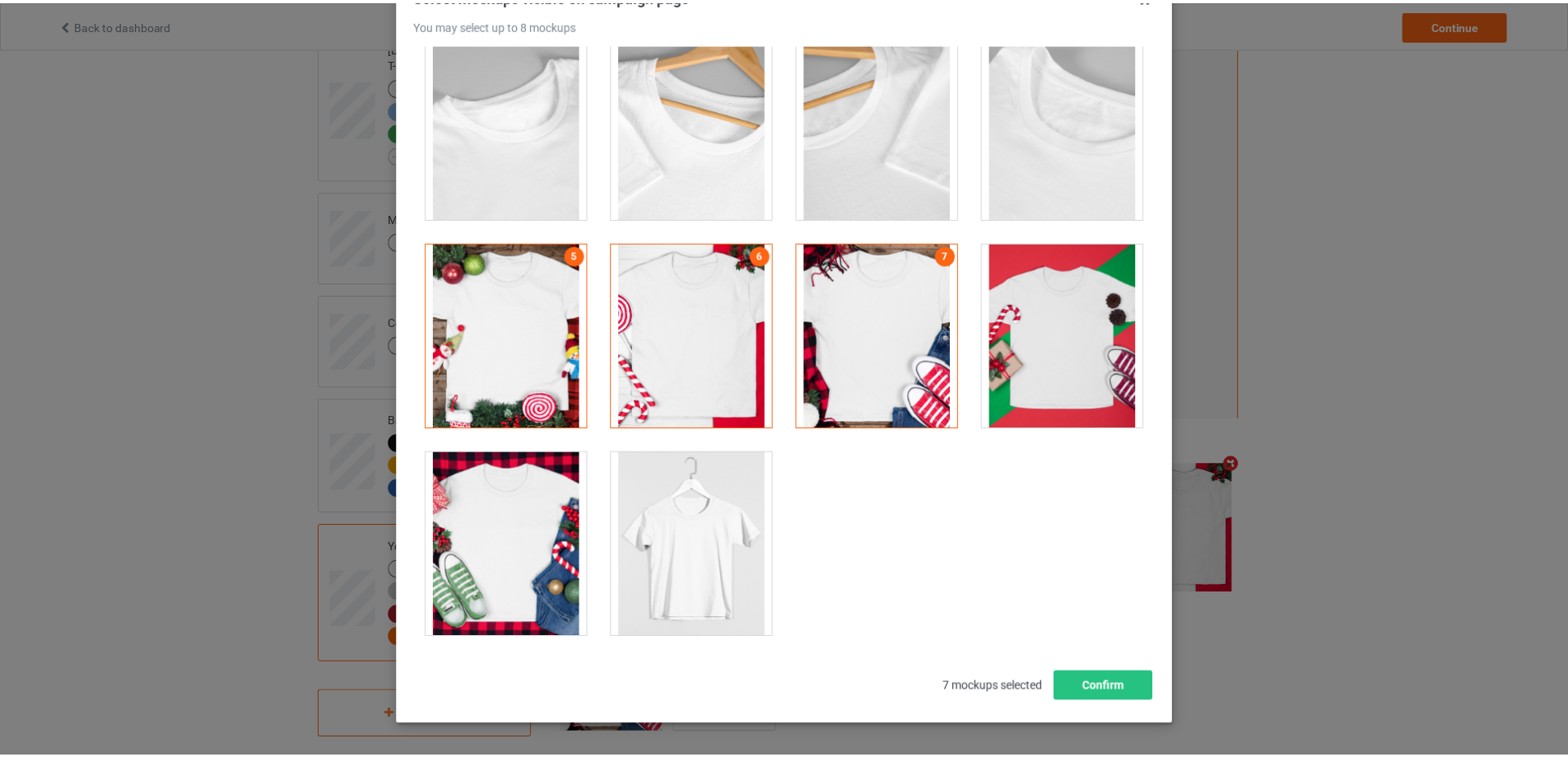
scroll to position [165, 0]
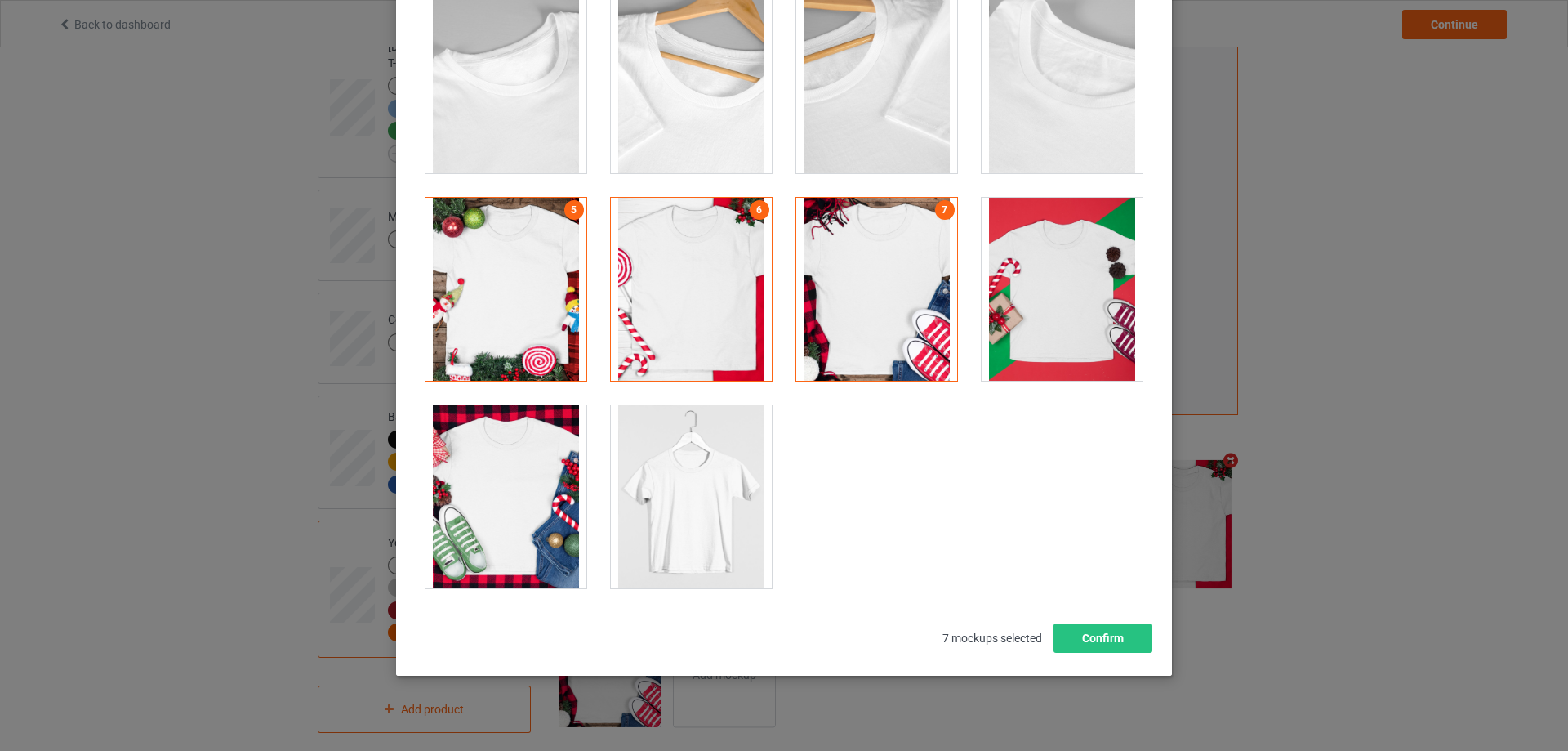
click at [515, 486] on div at bounding box center [505, 497] width 161 height 183
click at [1078, 633] on button "Confirm" at bounding box center [1102, 637] width 99 height 29
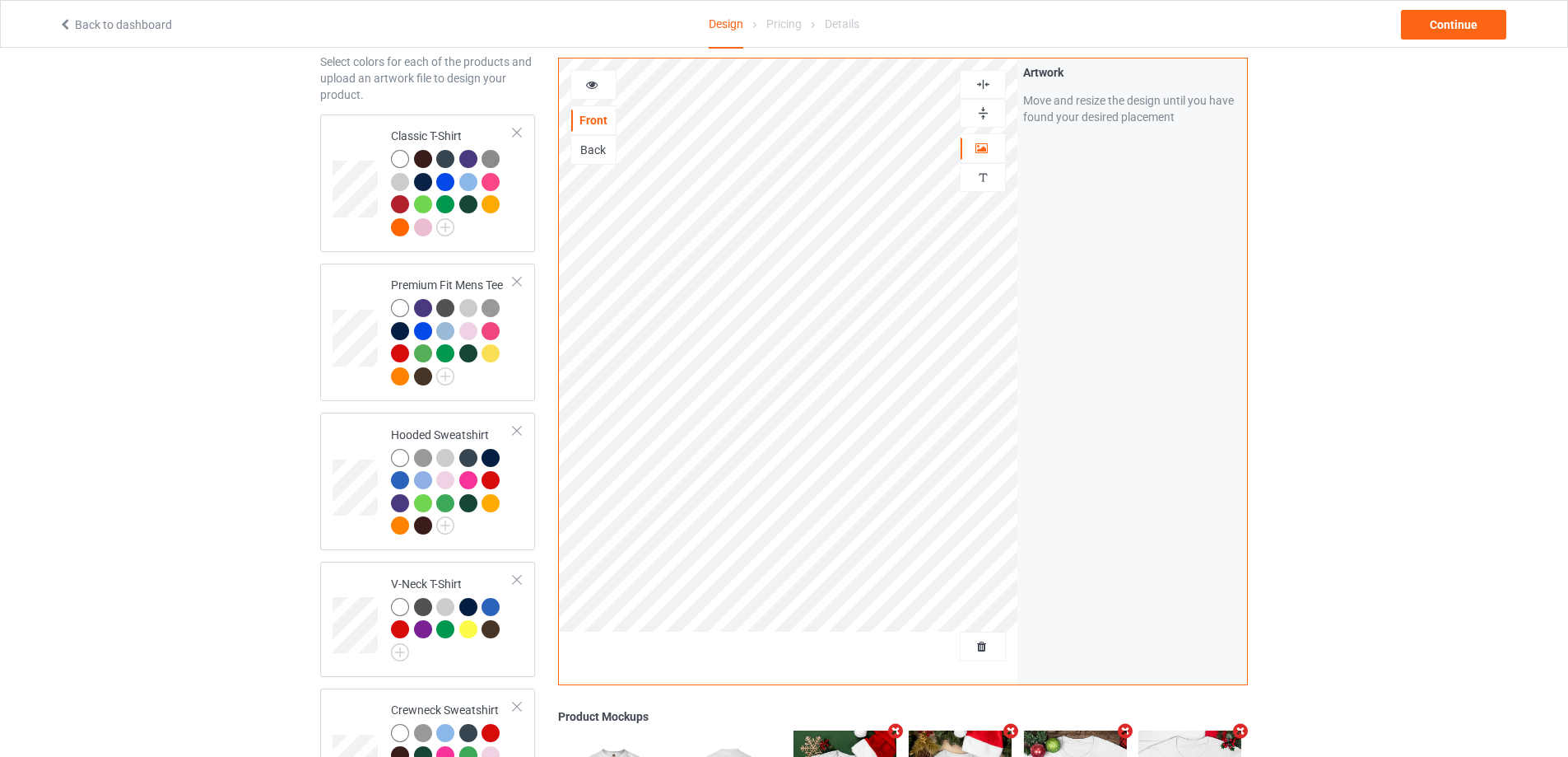
scroll to position [0, 0]
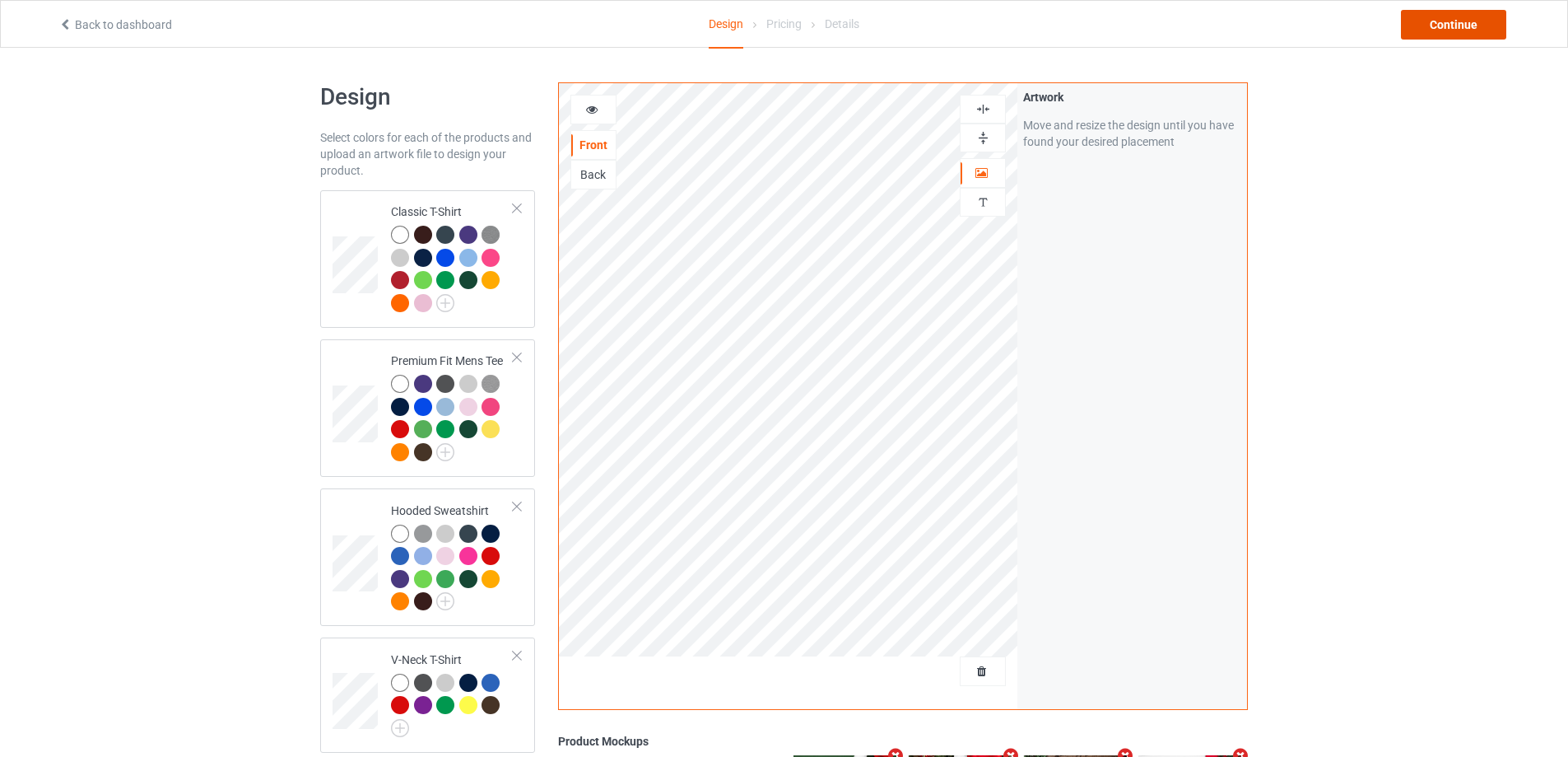
click at [1448, 34] on div "Continue" at bounding box center [1454, 24] width 106 height 30
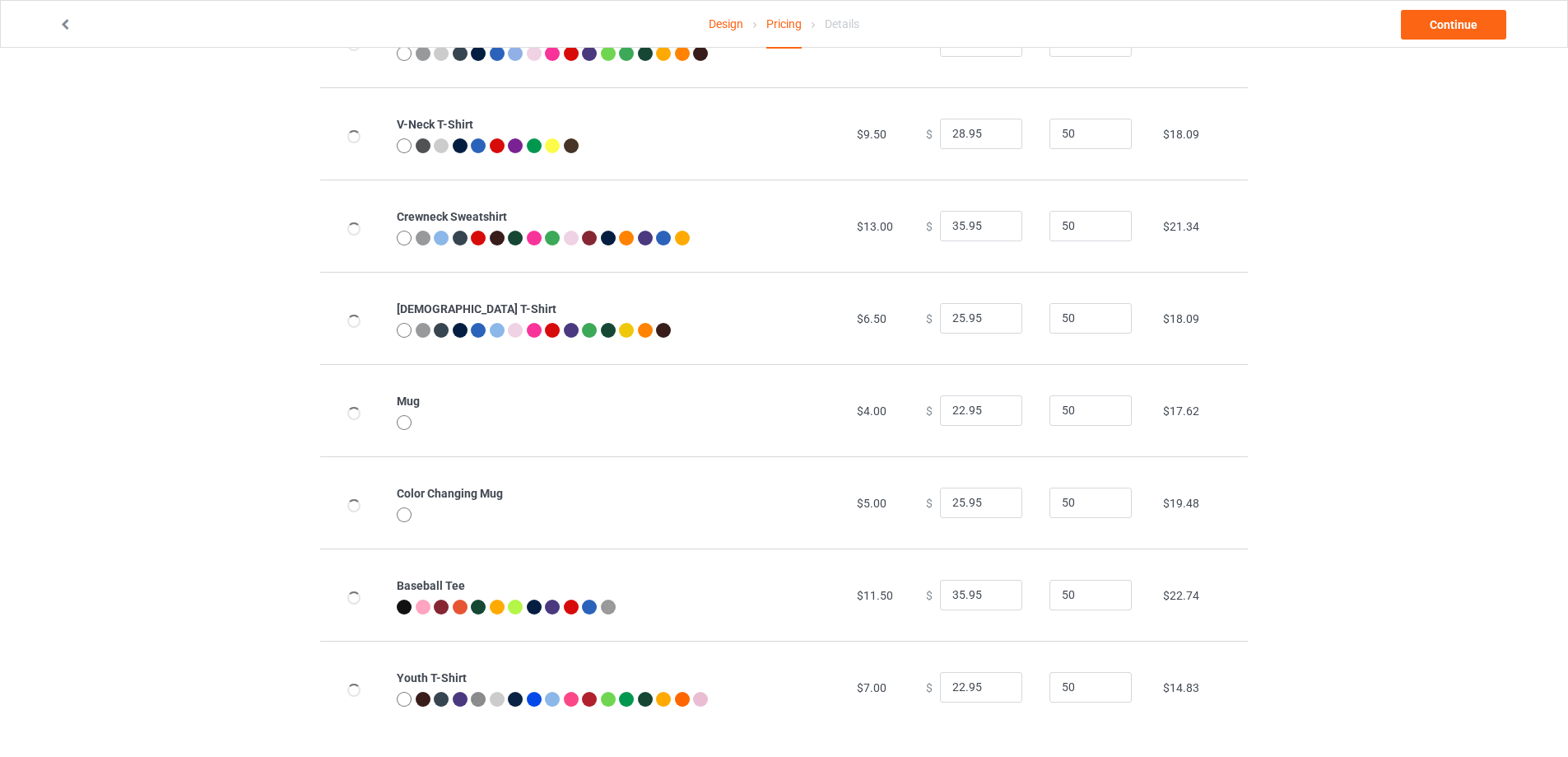
scroll to position [362, 0]
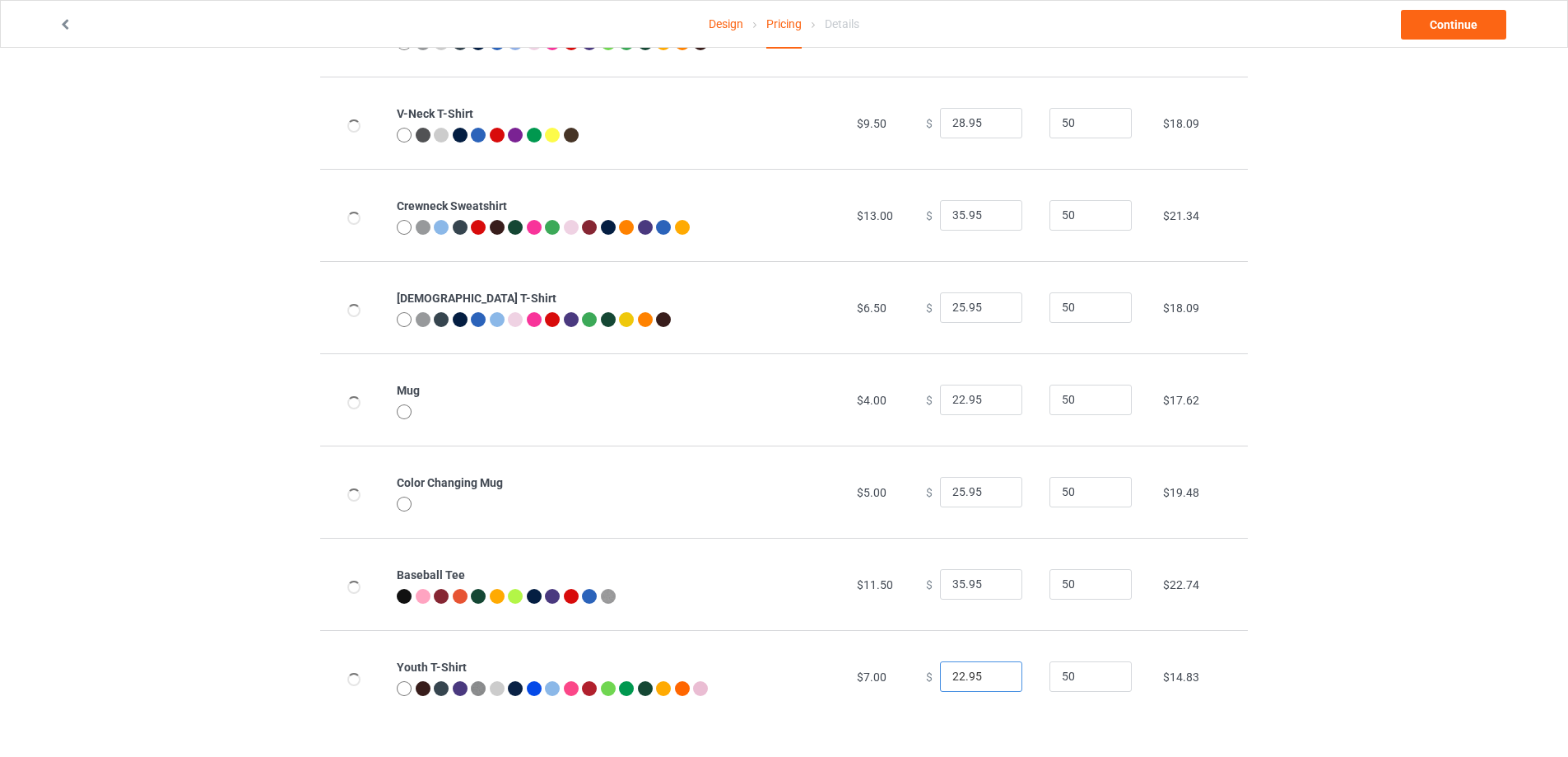
drag, startPoint x: 977, startPoint y: 672, endPoint x: 880, endPoint y: 674, distance: 97.0
click at [880, 674] on tr "Youth T-Shirt $7.00 $ 22.95 50 $14.83" at bounding box center [784, 675] width 928 height 92
type input "24.95"
click at [1444, 27] on link "Continue" at bounding box center [1454, 24] width 106 height 30
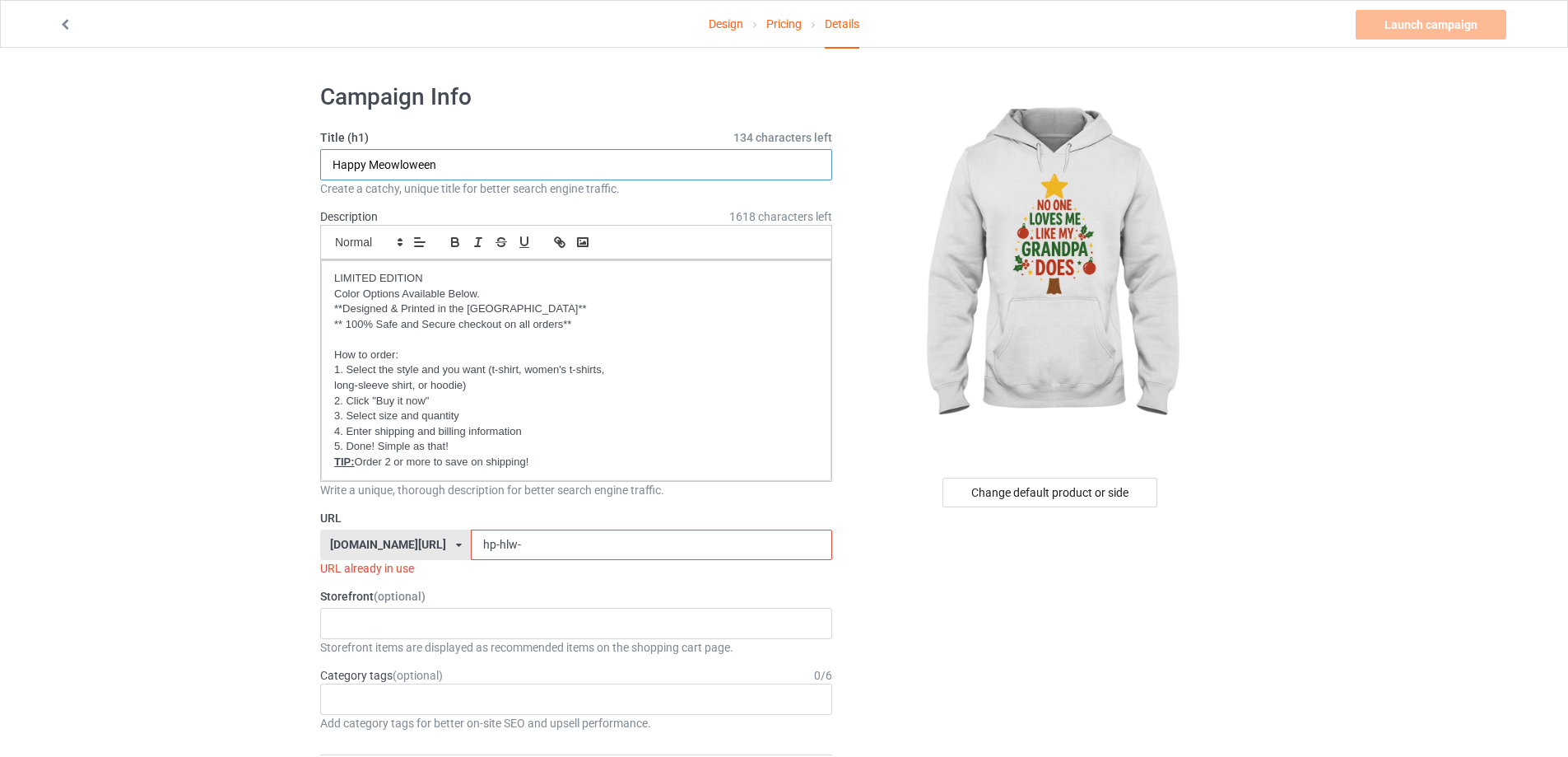
drag, startPoint x: 469, startPoint y: 166, endPoint x: 270, endPoint y: 168, distance: 199.0
type input "No one loves me like my grandpa does"
drag, startPoint x: 527, startPoint y: 536, endPoint x: 388, endPoint y: 538, distance: 139.0
click at [388, 538] on div "[DOMAIN_NAME][URL] [DOMAIN_NAME][URL] [DOMAIN_NAME][URL] [DOMAIN_NAME][URL] [DO…" at bounding box center [577, 545] width 512 height 31
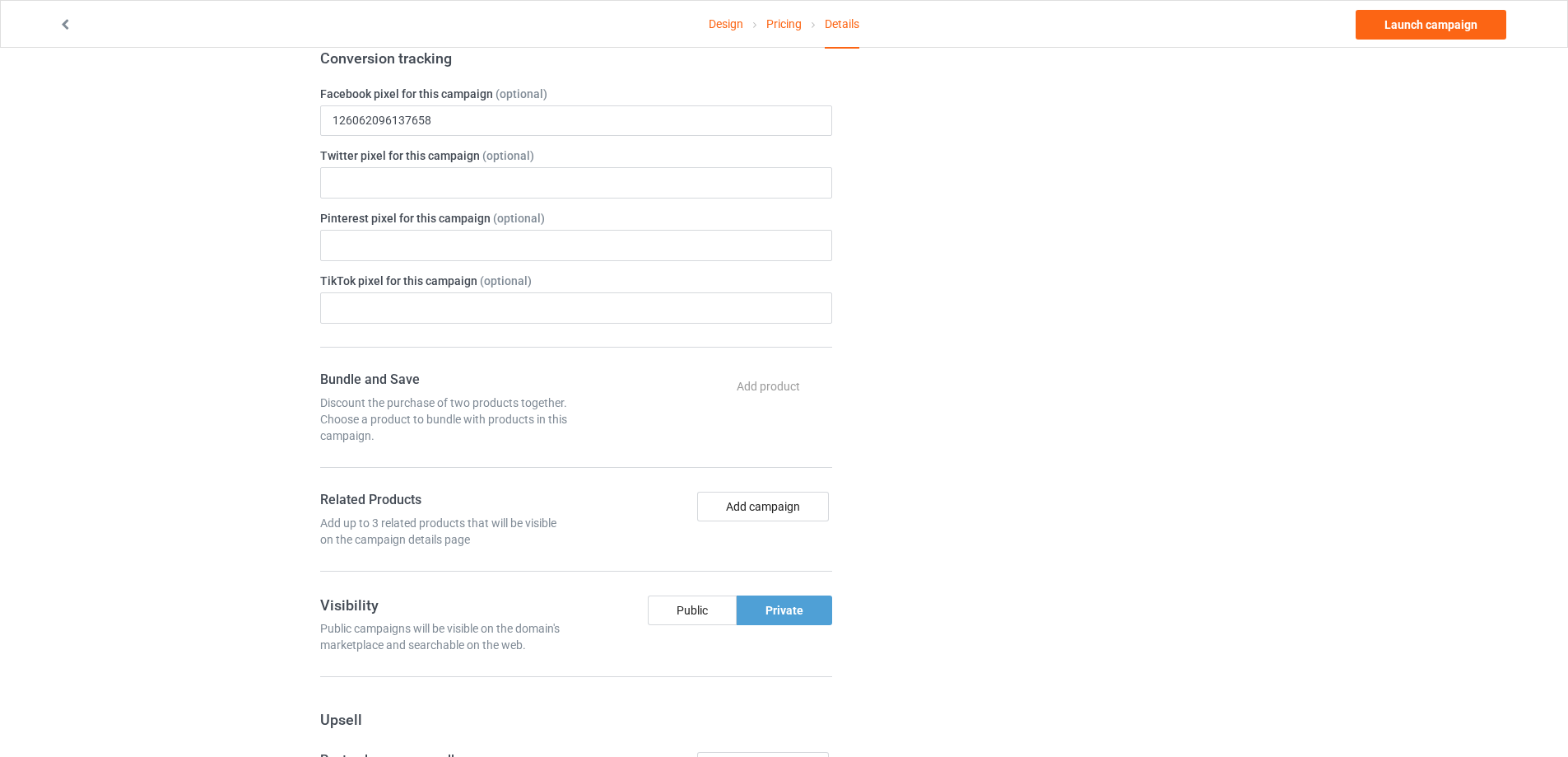
scroll to position [495, 0]
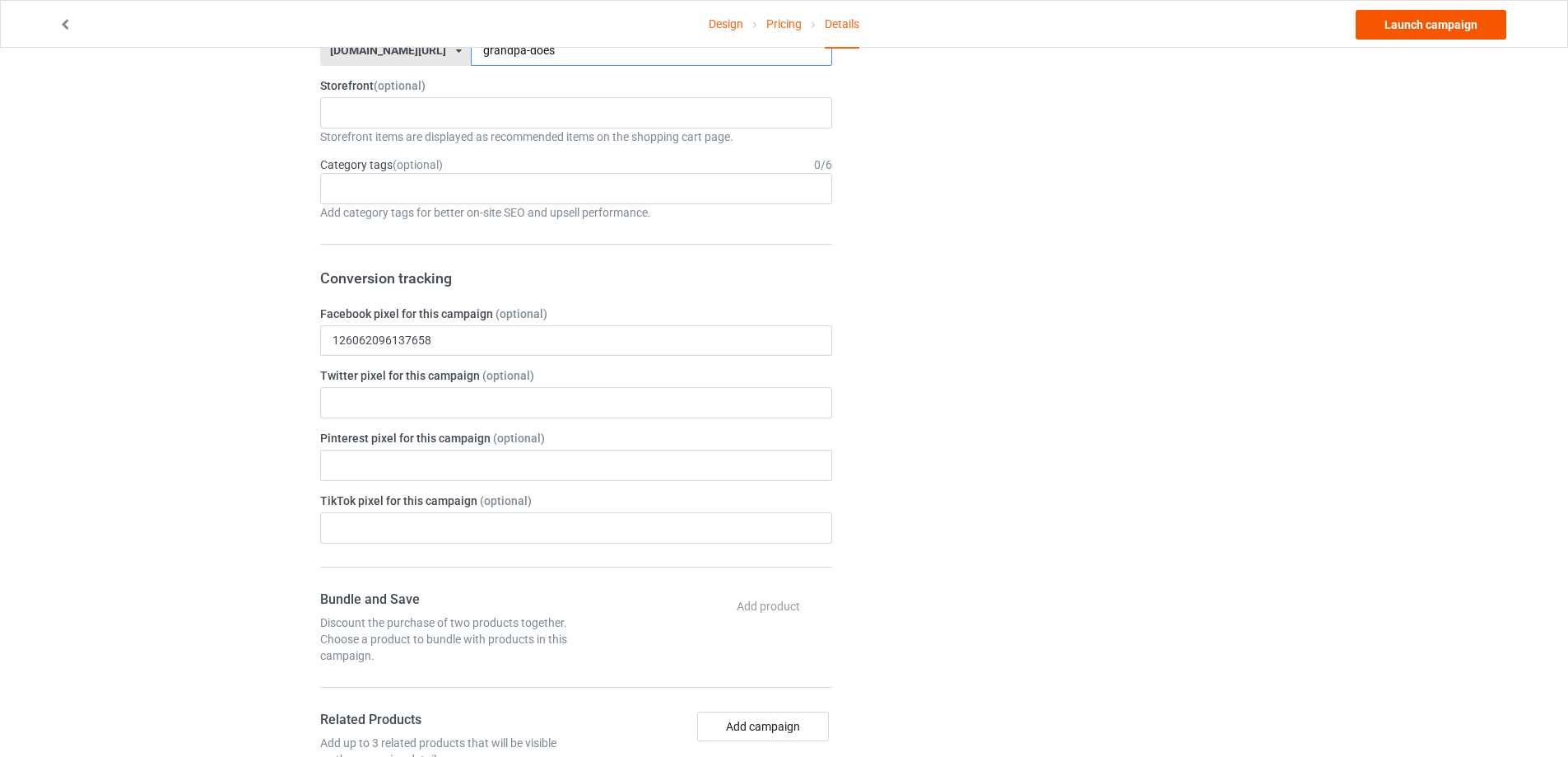
type input "grandpa-does"
click at [1411, 31] on link "Launch campaign" at bounding box center [1431, 24] width 150 height 30
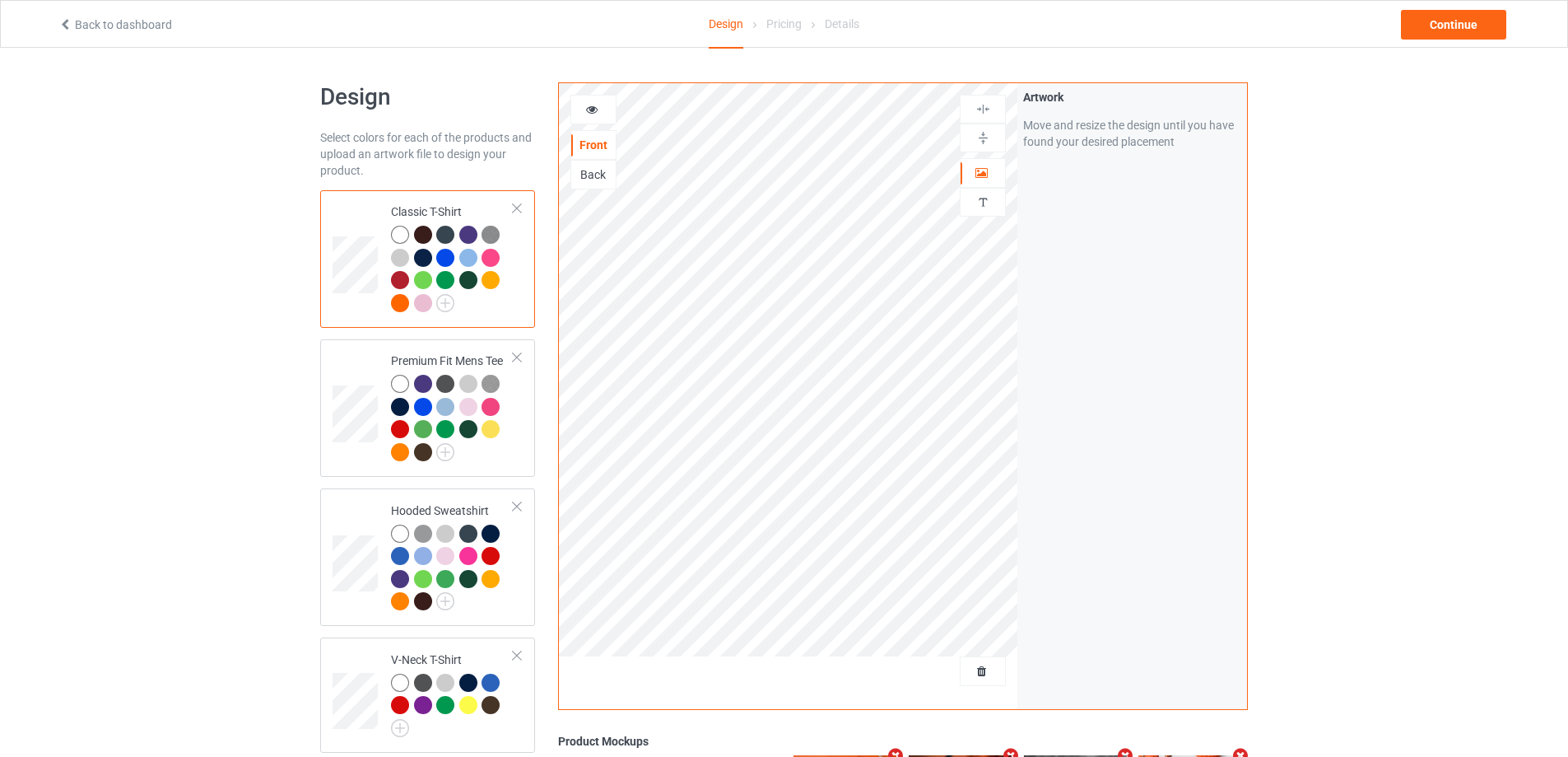
click at [985, 681] on div at bounding box center [982, 671] width 46 height 30
drag, startPoint x: 985, startPoint y: 678, endPoint x: 985, endPoint y: 668, distance: 10.0
click at [985, 668] on span "Delete all designs" at bounding box center [945, 671] width 87 height 13
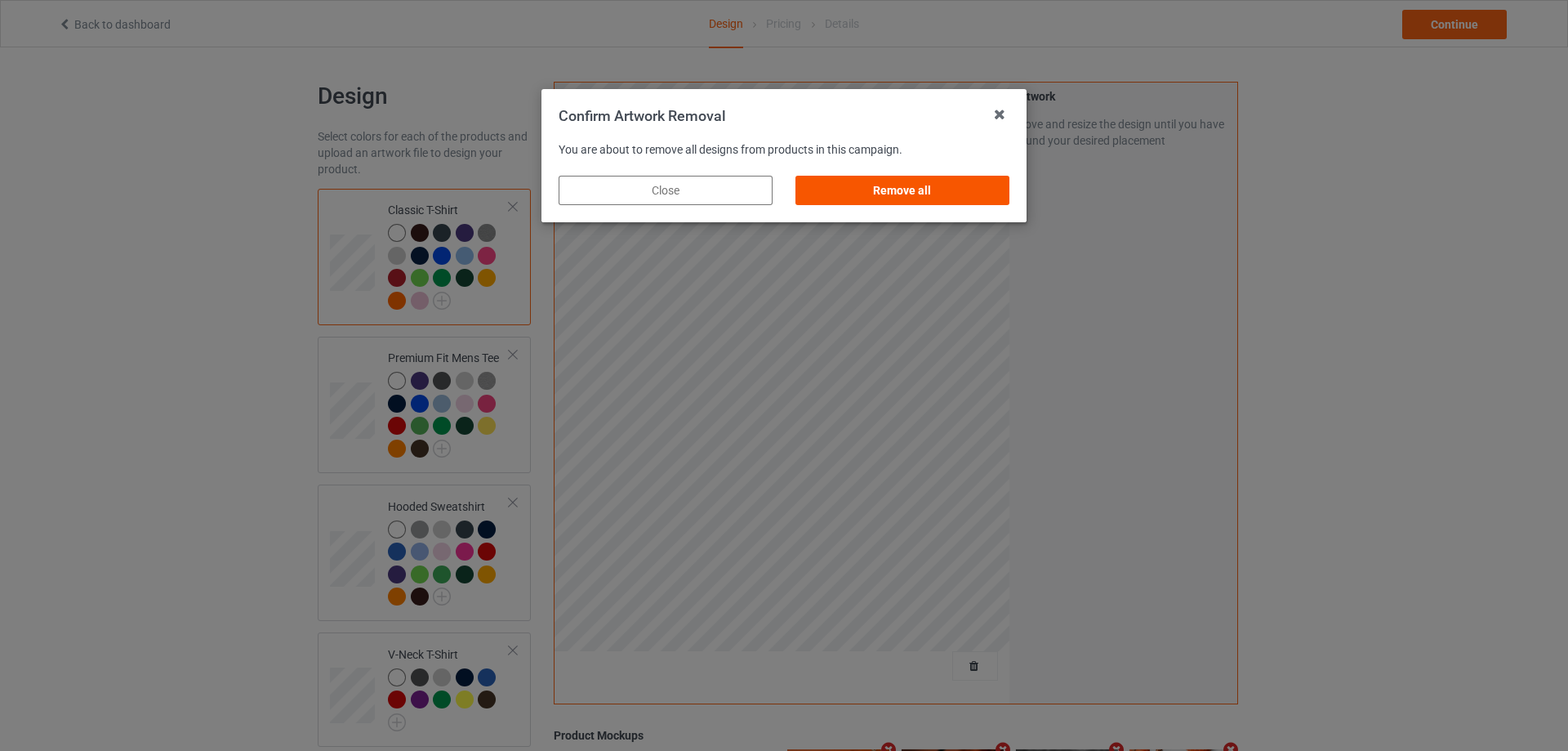
click at [898, 197] on div "Remove all" at bounding box center [902, 190] width 214 height 29
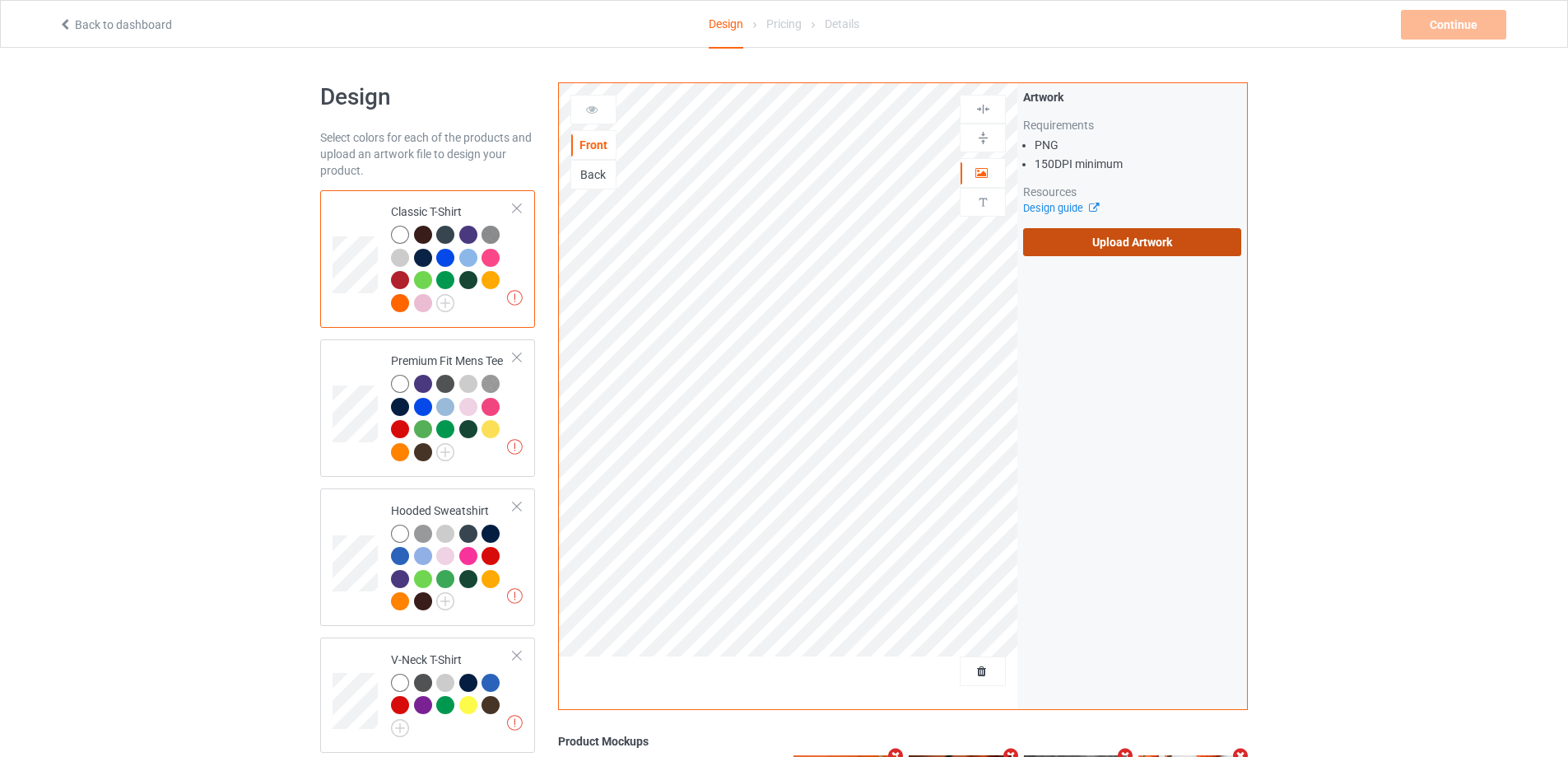
click at [1118, 251] on label "Upload Artwork" at bounding box center [1133, 242] width 218 height 28
click at [0, 0] on input "Upload Artwork" at bounding box center [0, 0] width 0 height 0
